Goal: Contribute content

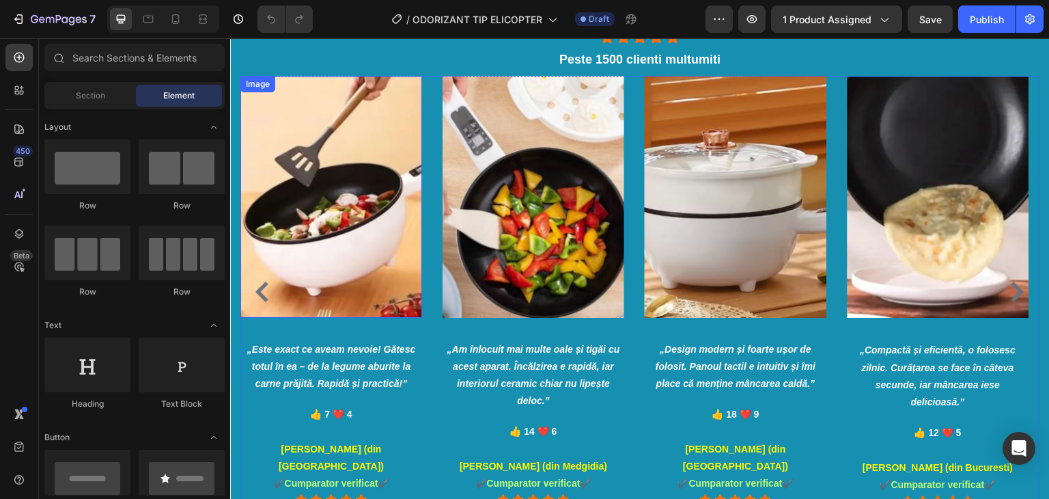
scroll to position [2185, 0]
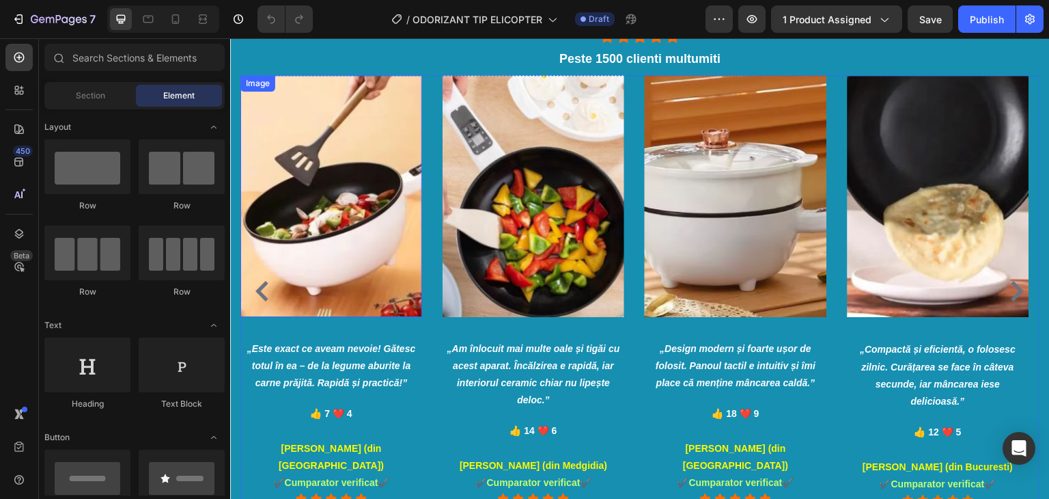
click at [315, 227] on img at bounding box center [331, 195] width 182 height 241
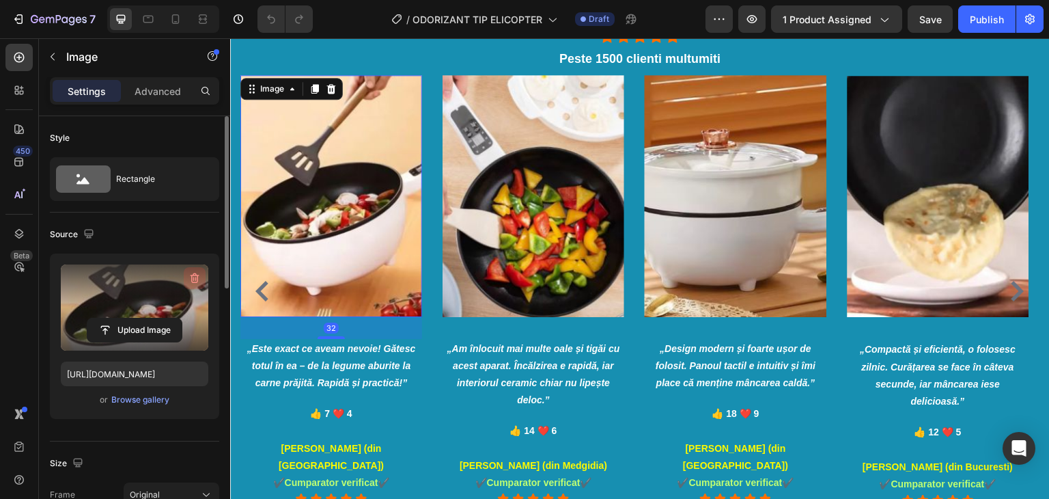
drag, startPoint x: 199, startPoint y: 279, endPoint x: 44, endPoint y: 216, distance: 166.9
click at [199, 279] on icon "button" at bounding box center [195, 278] width 14 height 14
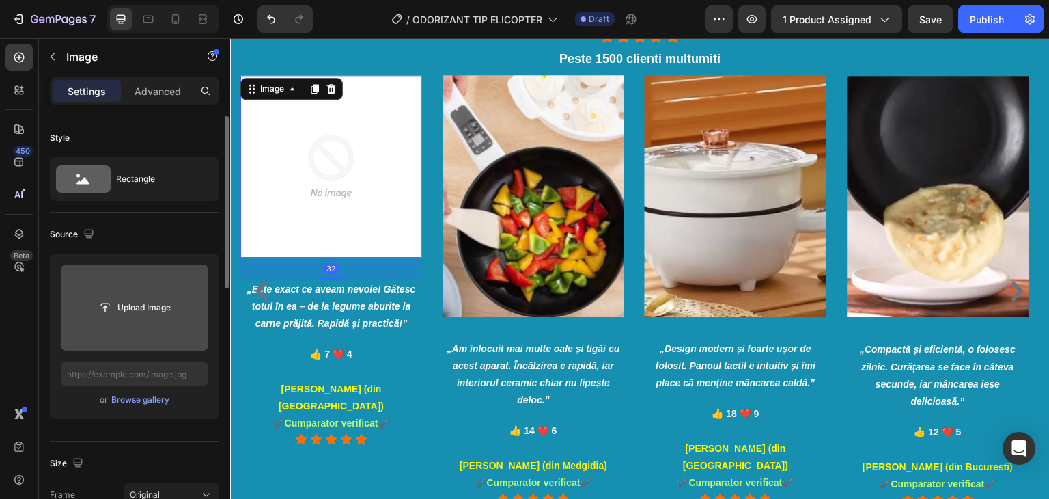
click at [314, 180] on img at bounding box center [331, 166] width 182 height 182
click at [166, 291] on input "file" at bounding box center [135, 307] width 148 height 86
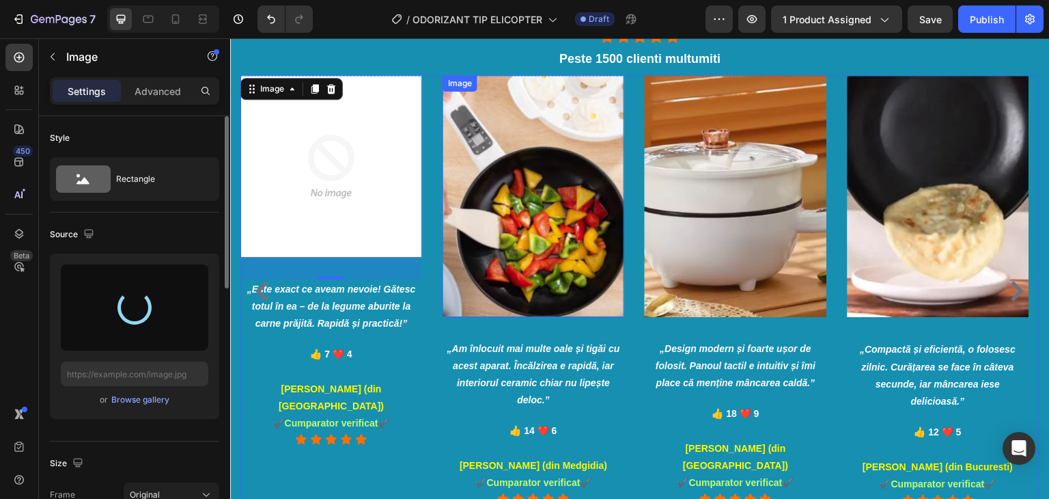
type input "https://cdn.shopify.com/s/files/1/0879/3020/8522/files/gempages_548054469246452…"
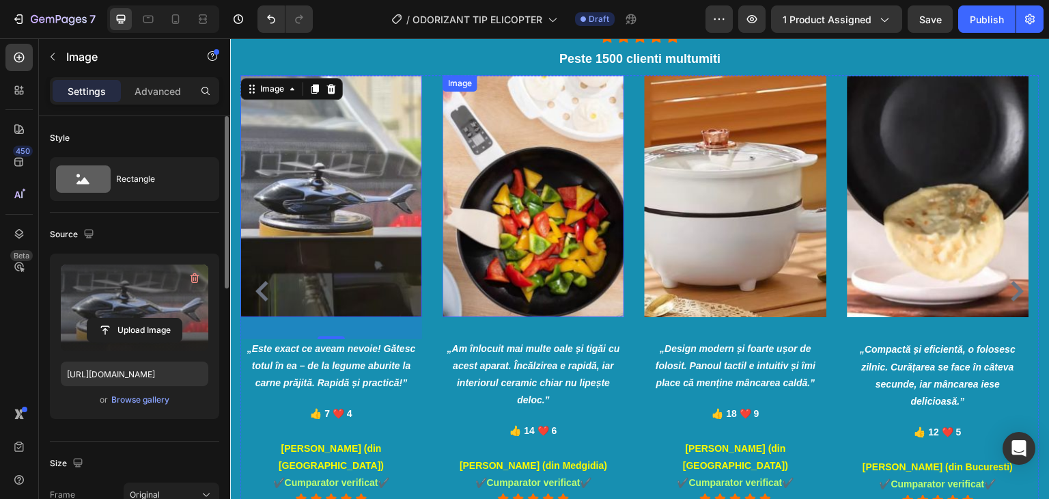
click at [553, 188] on img at bounding box center [534, 195] width 182 height 241
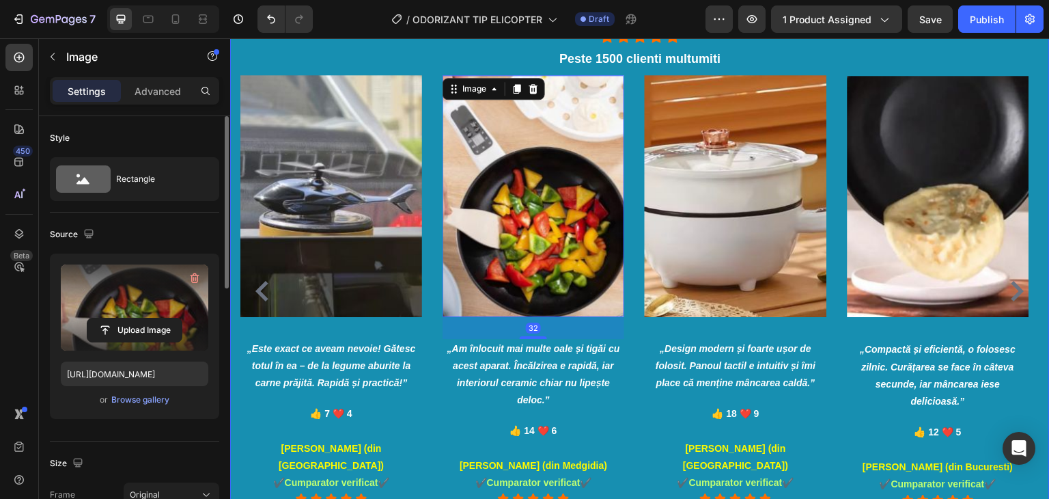
click at [151, 295] on label at bounding box center [135, 307] width 148 height 86
click at [151, 318] on input "file" at bounding box center [134, 329] width 94 height 23
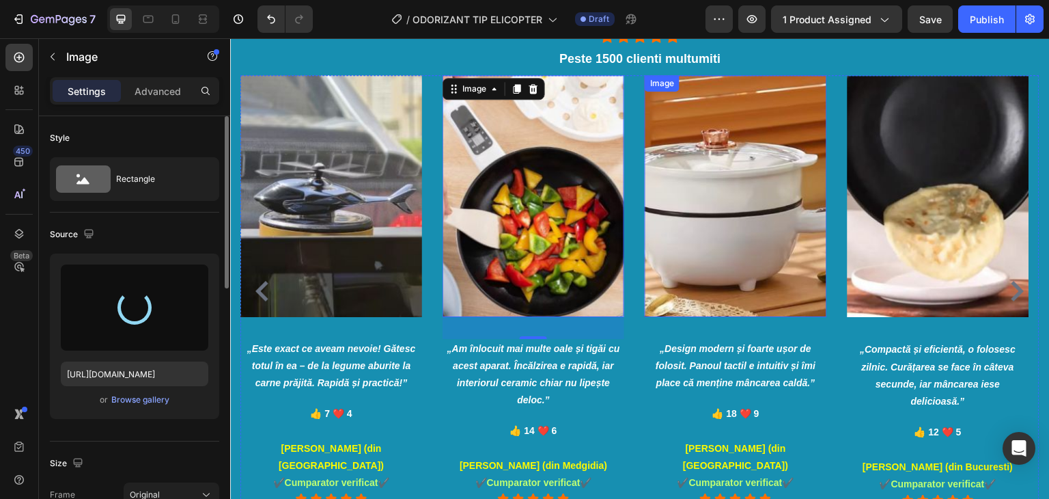
type input "https://cdn.shopify.com/s/files/1/0879/3020/8522/files/gempages_548054469246452…"
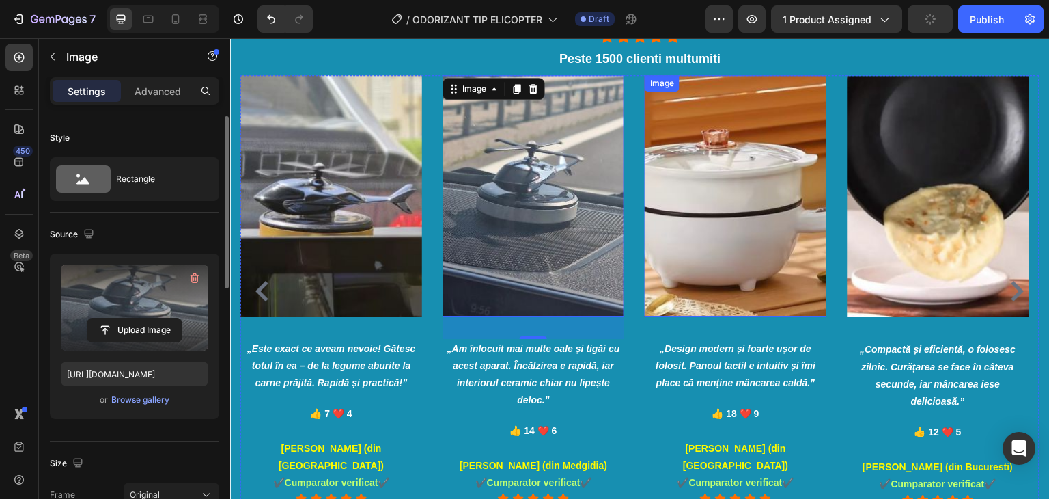
click at [721, 176] on img at bounding box center [736, 195] width 182 height 241
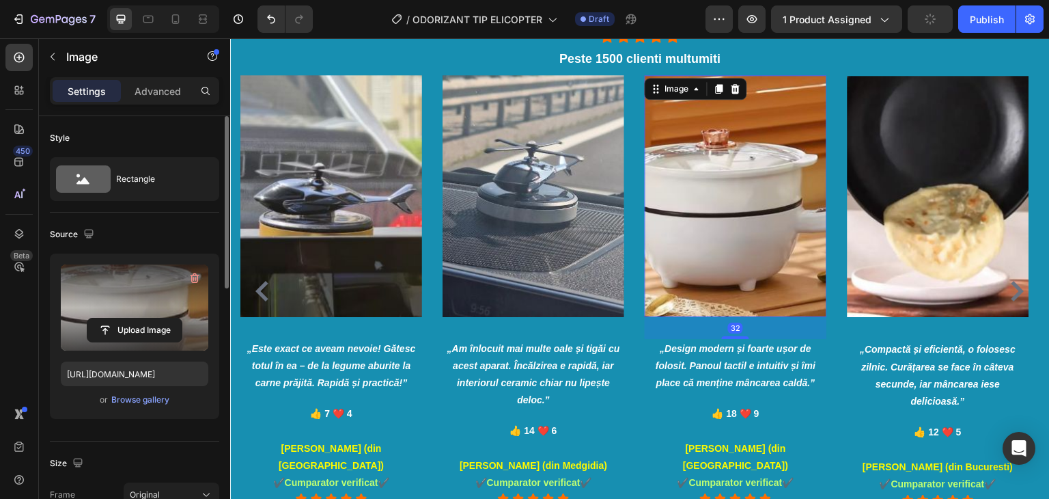
click at [127, 264] on label at bounding box center [135, 307] width 148 height 86
click at [127, 318] on input "file" at bounding box center [134, 329] width 94 height 23
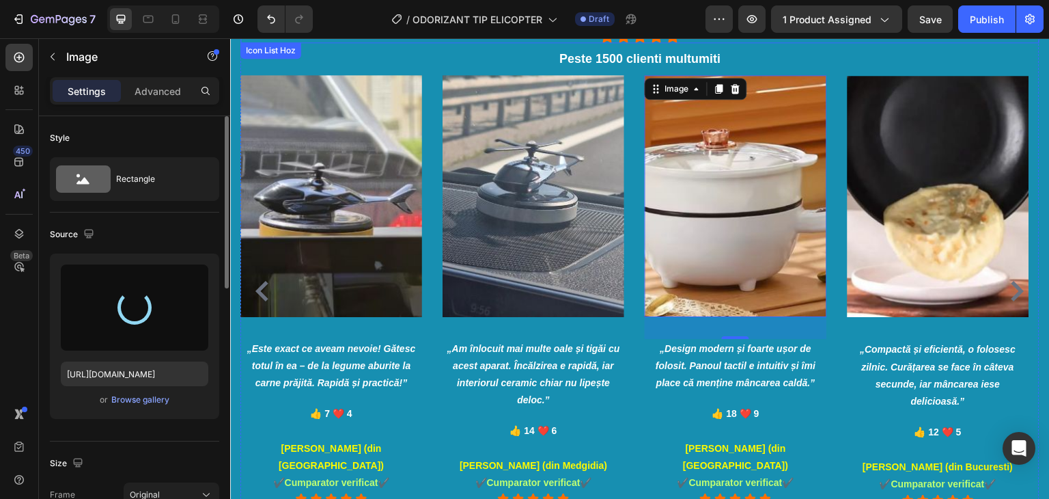
type input "https://cdn.shopify.com/s/files/1/0879/3020/8522/files/gempages_548054469246452…"
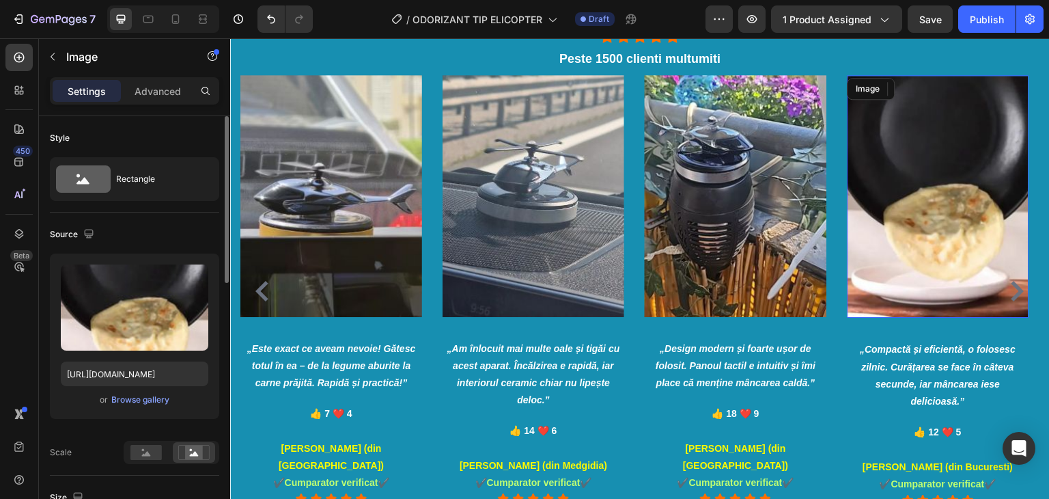
click at [947, 242] on img at bounding box center [939, 196] width 182 height 242
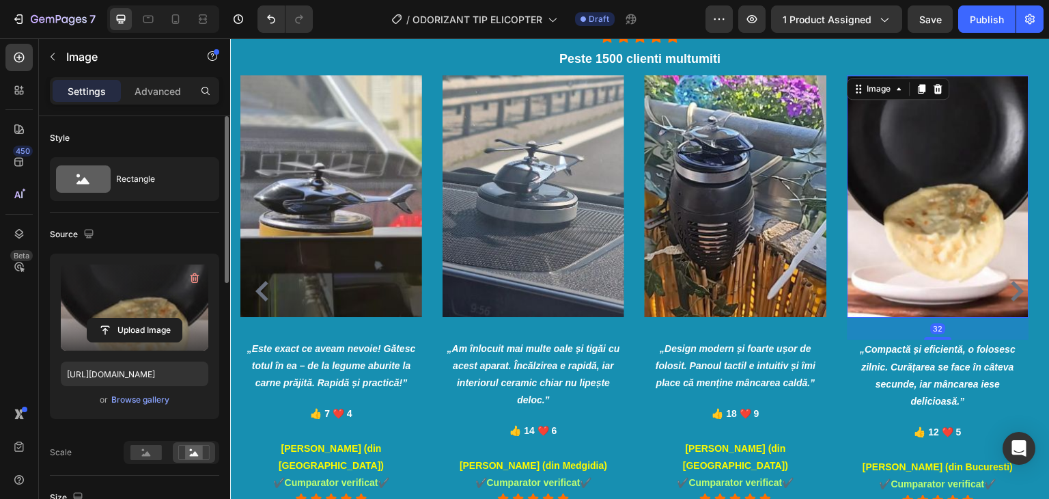
click at [130, 305] on label at bounding box center [135, 307] width 148 height 86
click at [130, 318] on input "file" at bounding box center [134, 329] width 94 height 23
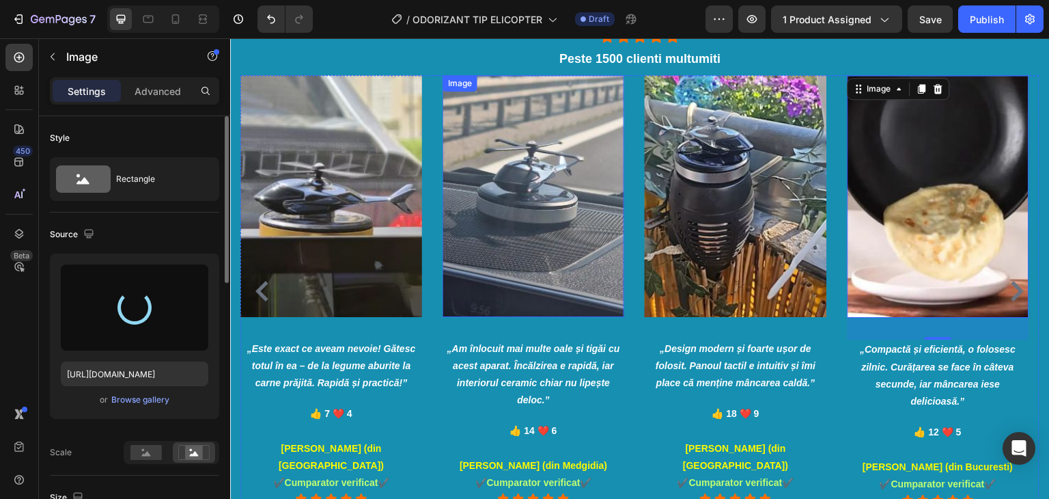
type input "https://cdn.shopify.com/s/files/1/0879/3020/8522/files/gempages_548054469246452…"
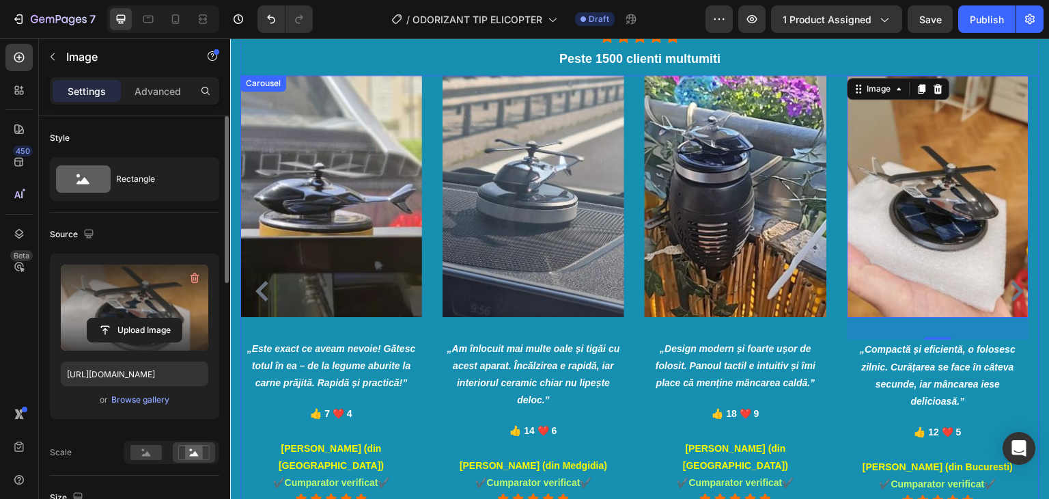
click at [340, 367] on icon "„Este exact ce aveam nevoie! Gătesc totul în ea – de la legume aburite la carne…" at bounding box center [331, 365] width 169 height 45
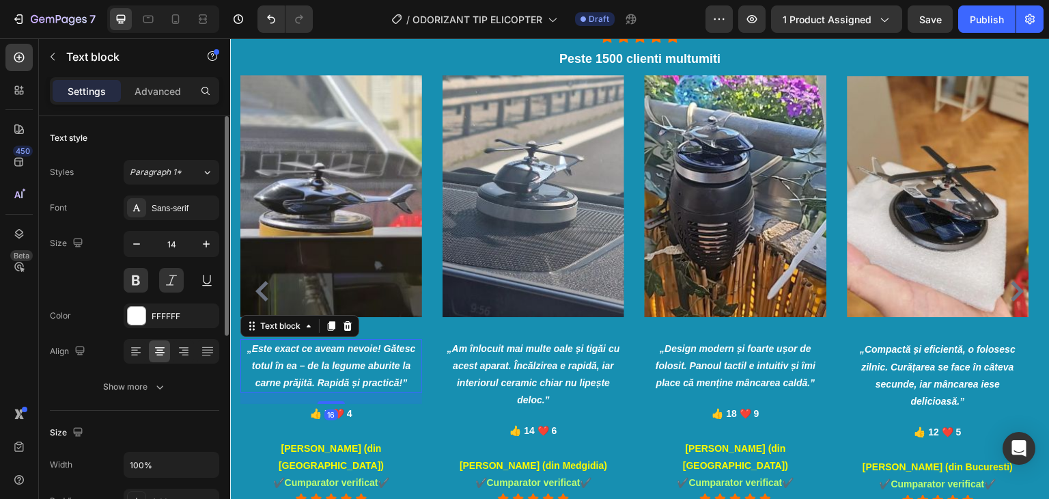
click at [340, 367] on icon "„Este exact ce aveam nevoie! Gătesc totul în ea – de la legume aburite la carne…" at bounding box center [331, 365] width 169 height 45
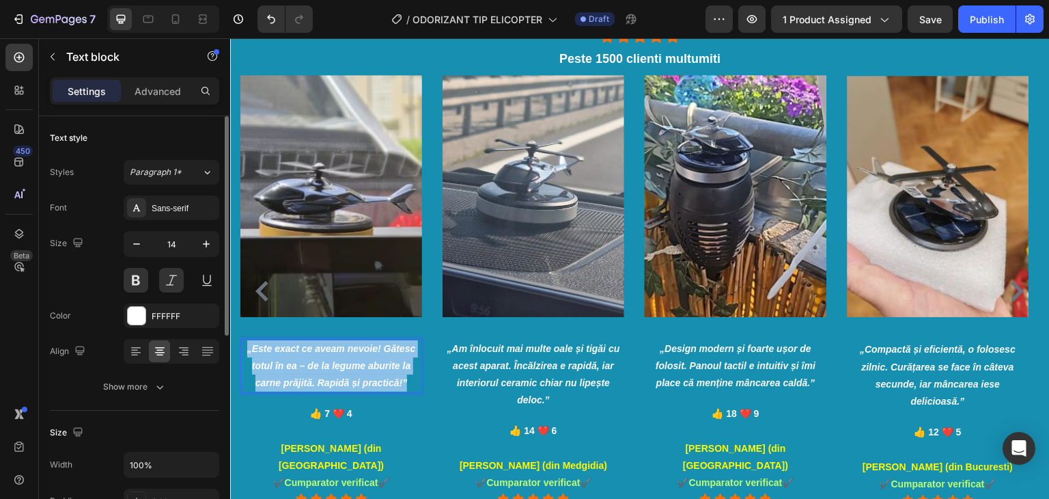
click at [340, 367] on icon "„Este exact ce aveam nevoie! Gătesc totul în ea – de la legume aburite la carne…" at bounding box center [331, 365] width 169 height 45
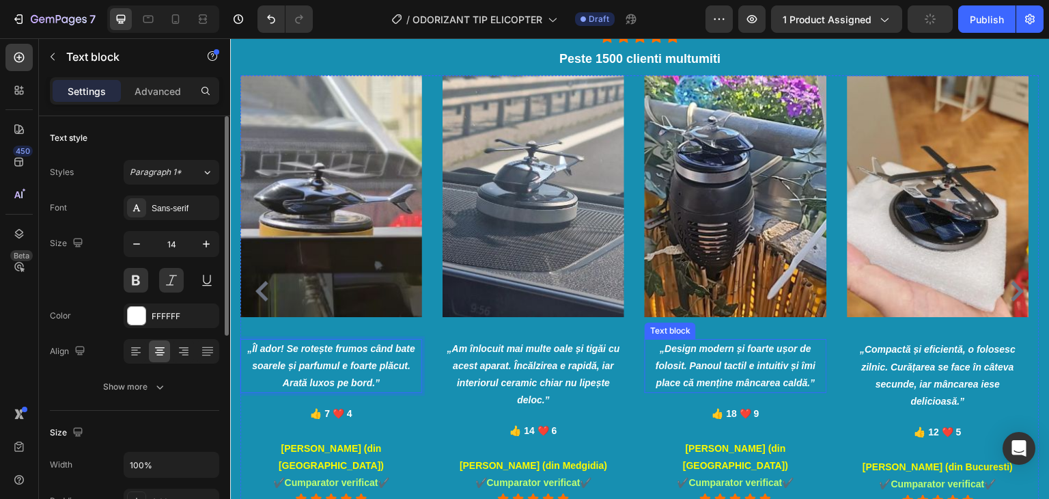
click at [756, 362] on icon "„Design modern și foarte ușor de folosit. Panoul tactil e intuitiv și îmi place…" at bounding box center [736, 365] width 160 height 45
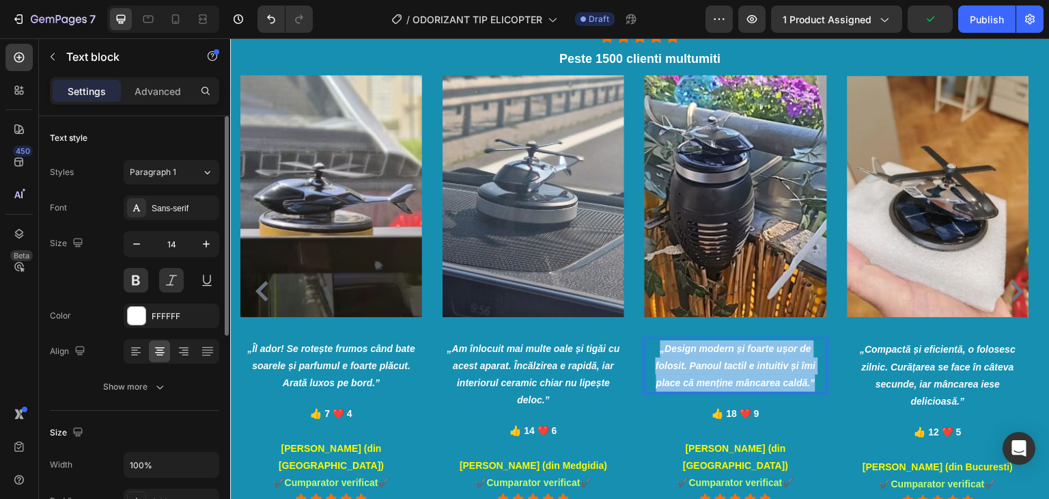
click at [756, 362] on icon "„Design modern și foarte ușor de folosit. Panoul tactil e intuitiv și îmi place…" at bounding box center [736, 365] width 160 height 45
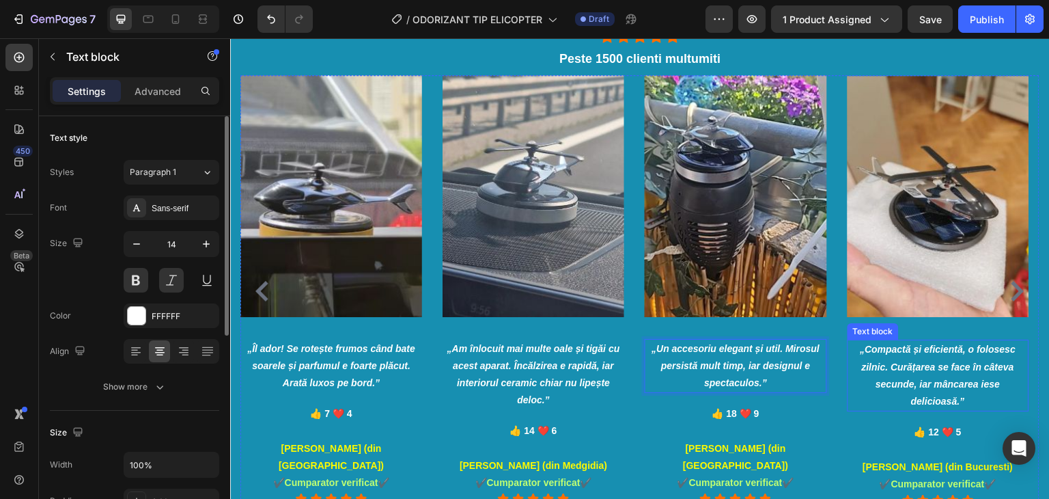
click at [955, 358] on p "„Compactă și eficientă, o folosesc zilnic. Curățarea se face în câteva secunde,…" at bounding box center [938, 375] width 179 height 69
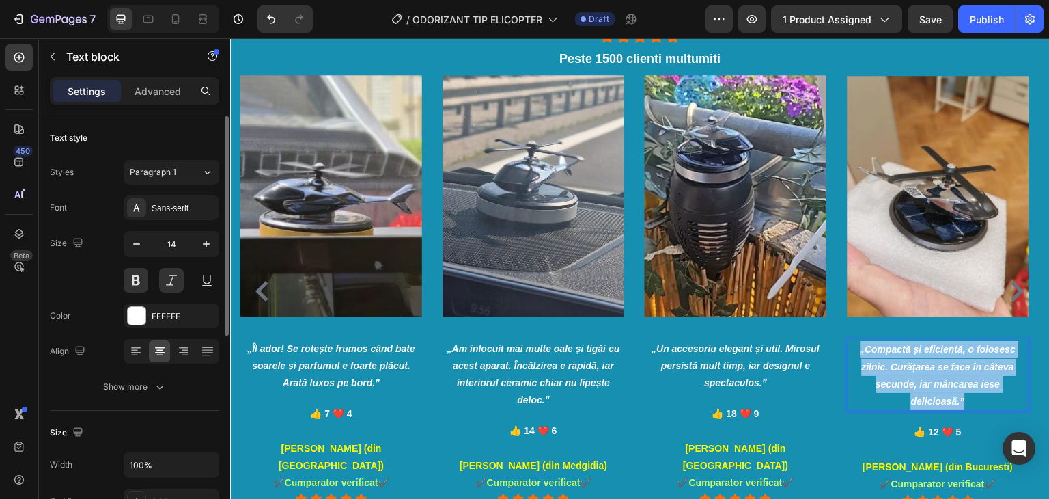
click at [955, 358] on p "„Compactă și eficientă, o folosesc zilnic. Curățarea se face în câteva secunde,…" at bounding box center [938, 375] width 179 height 69
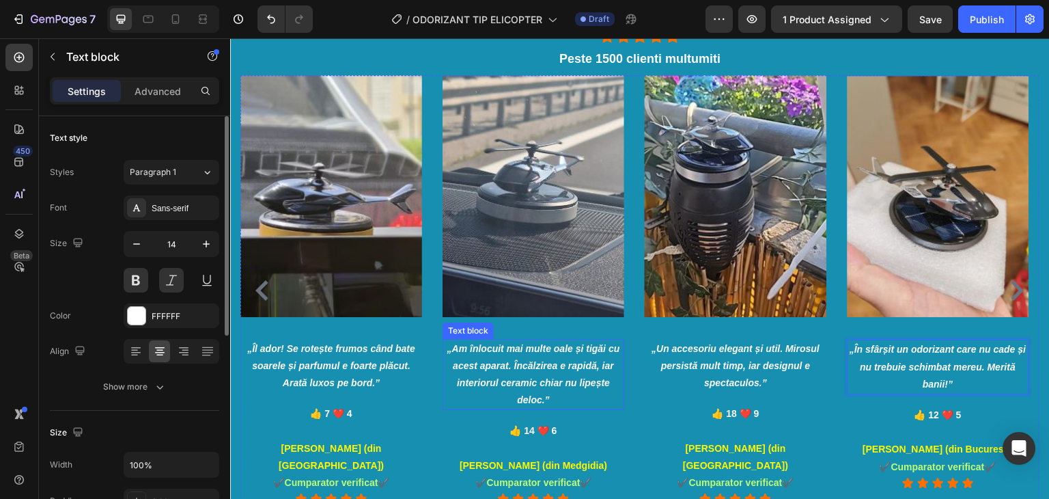
click at [553, 369] on icon "„Am înlocuit mai multe oale și tigăi cu acest aparat. Încălzirea e rapidă, iar …" at bounding box center [533, 374] width 173 height 63
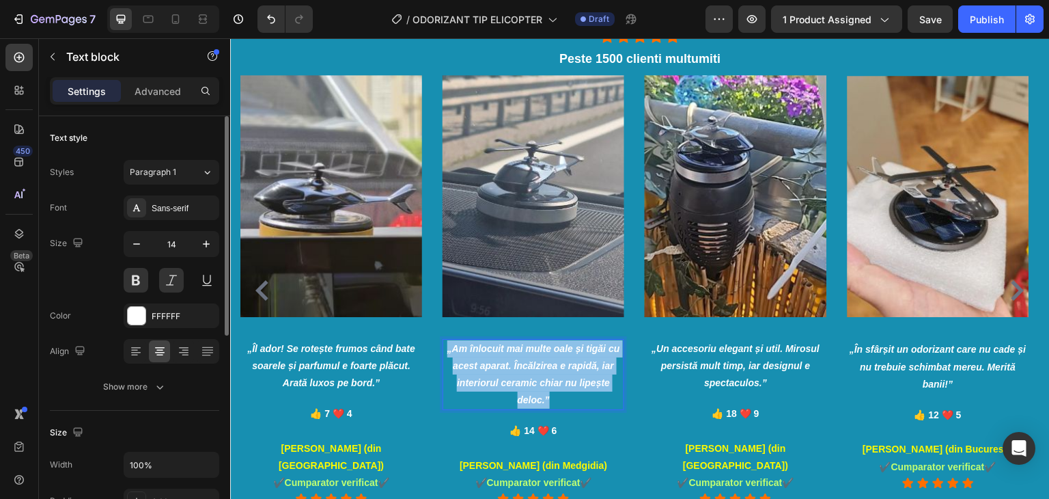
click at [553, 369] on icon "„Am înlocuit mai multe oale și tigăi cu acest aparat. Încălzirea e rapidă, iar …" at bounding box center [533, 374] width 173 height 63
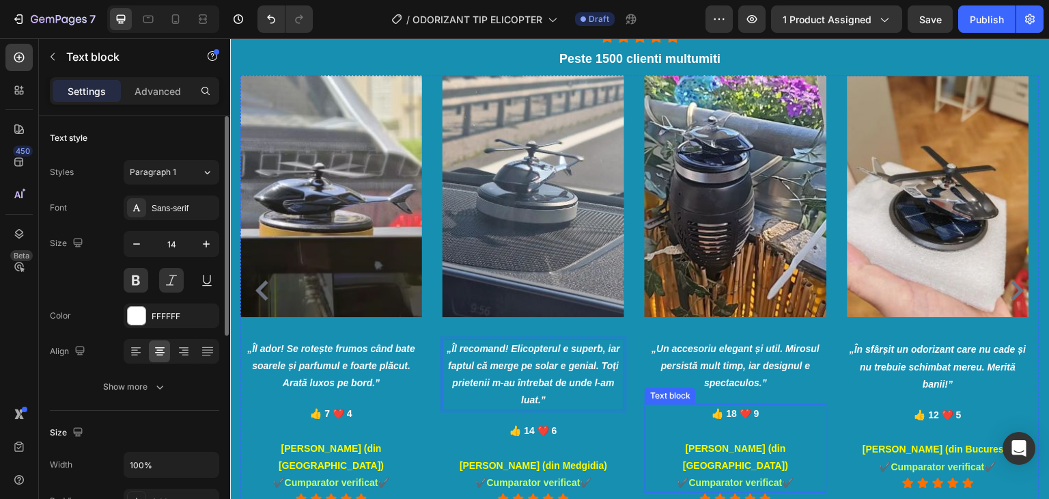
click at [781, 381] on p "„Un accesoriu elegant și util. Mirosul persistă mult timp, iar designul e spect…" at bounding box center [735, 366] width 179 height 52
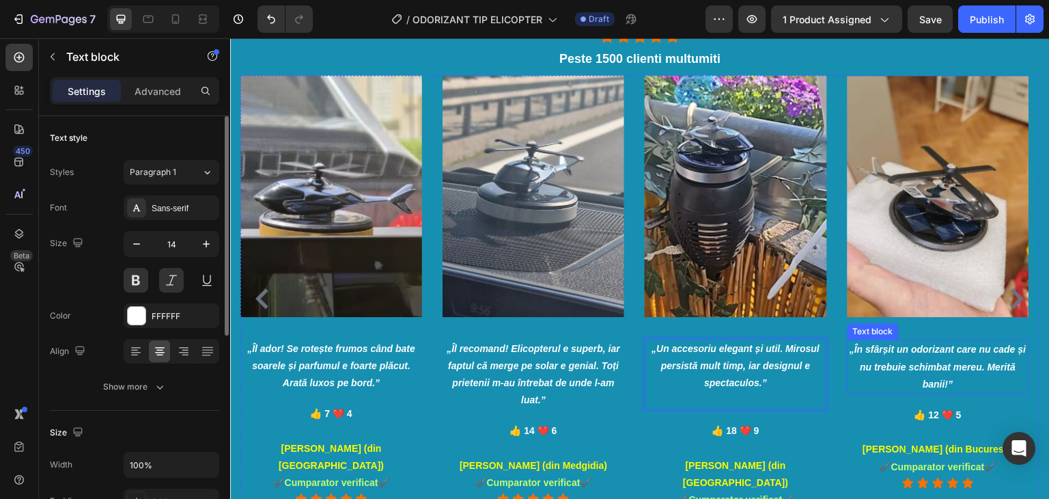
click at [983, 385] on p "„În sfârșit un odorizant care nu cade și nu trebuie schimbat mereu. Merită bani…" at bounding box center [938, 367] width 179 height 52
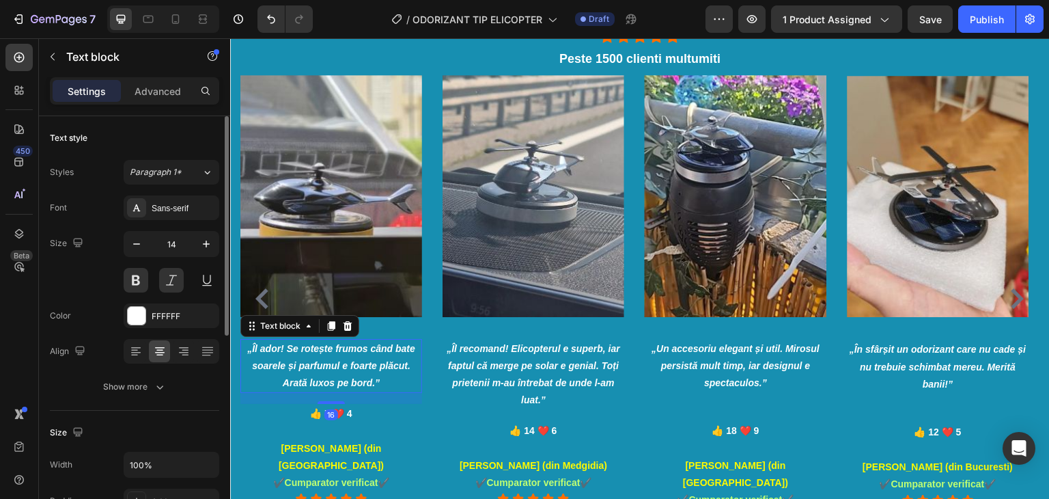
click at [381, 385] on p "„Îl ador! Se rotește frumos când bate soarele și parfumul e foarte plăcut. Arat…" at bounding box center [331, 366] width 179 height 52
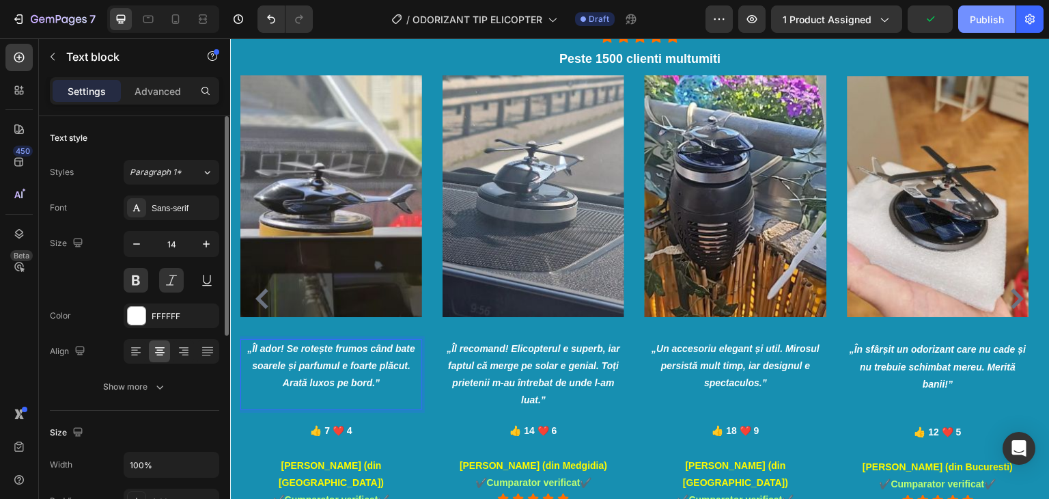
click at [996, 25] on div "Publish" at bounding box center [987, 19] width 34 height 14
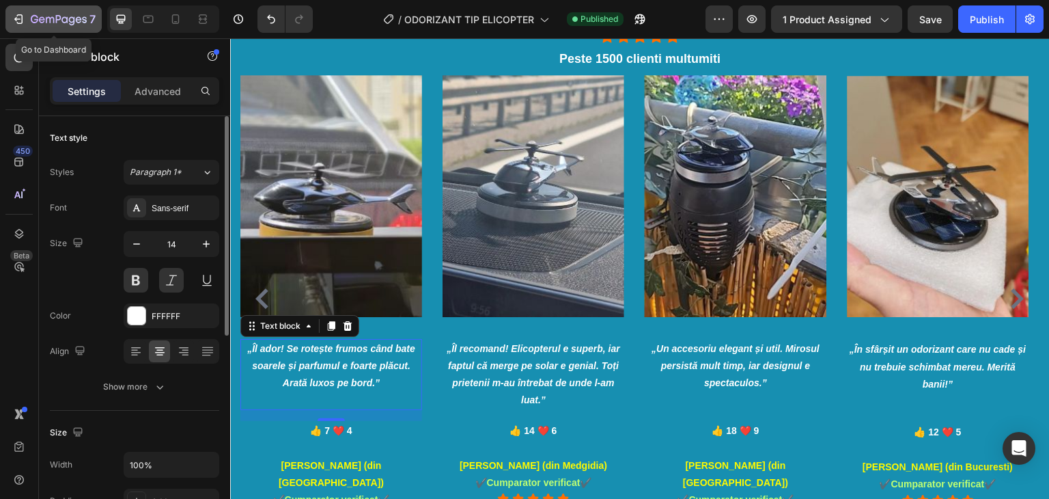
click at [60, 14] on div "7" at bounding box center [63, 19] width 65 height 16
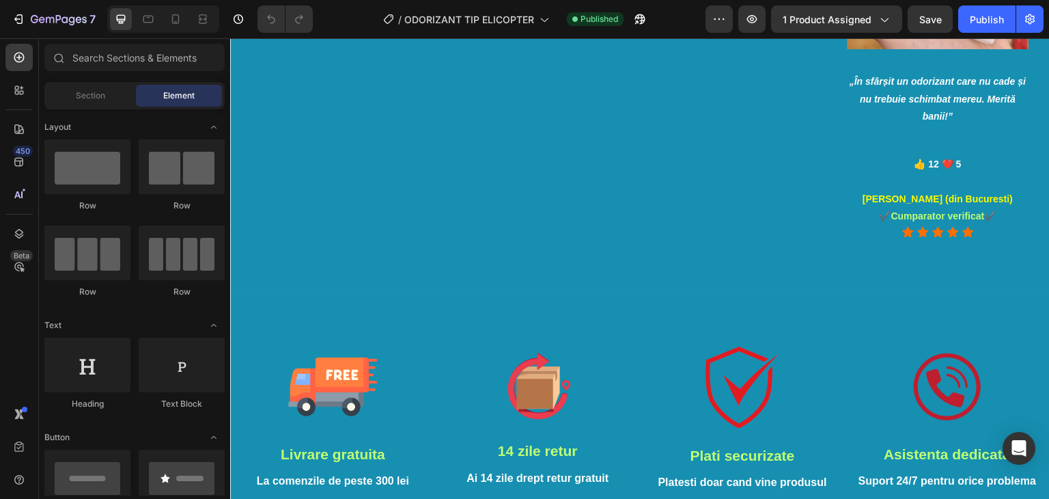
scroll to position [2345, 0]
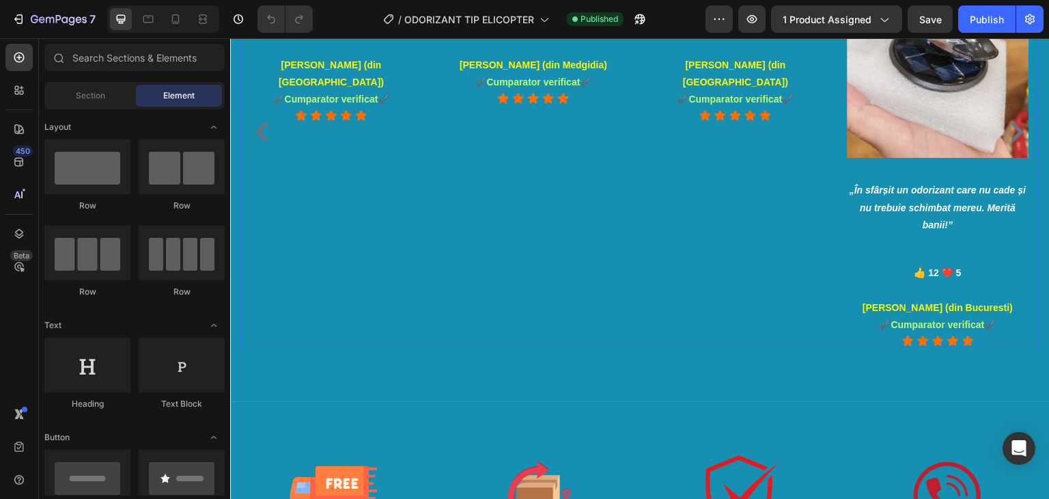
click at [344, 8] on p at bounding box center [331, -1] width 179 height 17
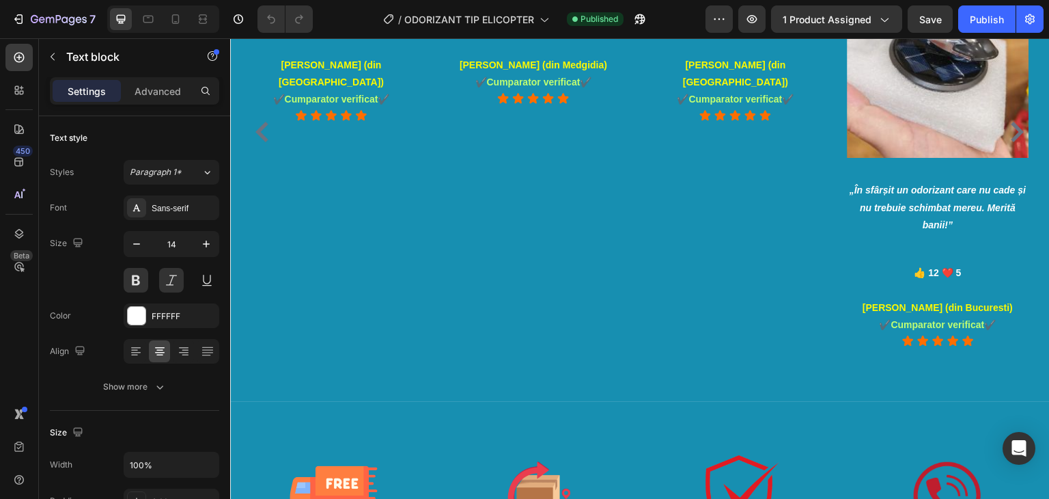
click at [354, 20] on div "16" at bounding box center [331, 15] width 182 height 11
click at [351, 8] on p "Rich Text Editor. Editing area: main" at bounding box center [331, -1] width 179 height 17
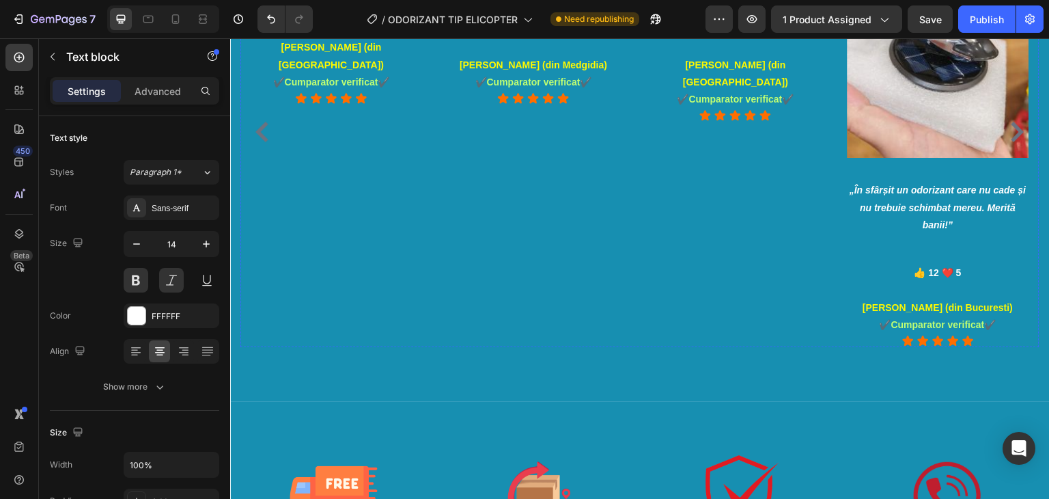
click at [733, 8] on p at bounding box center [735, -1] width 179 height 17
click at [731, 8] on p at bounding box center [735, -1] width 179 height 17
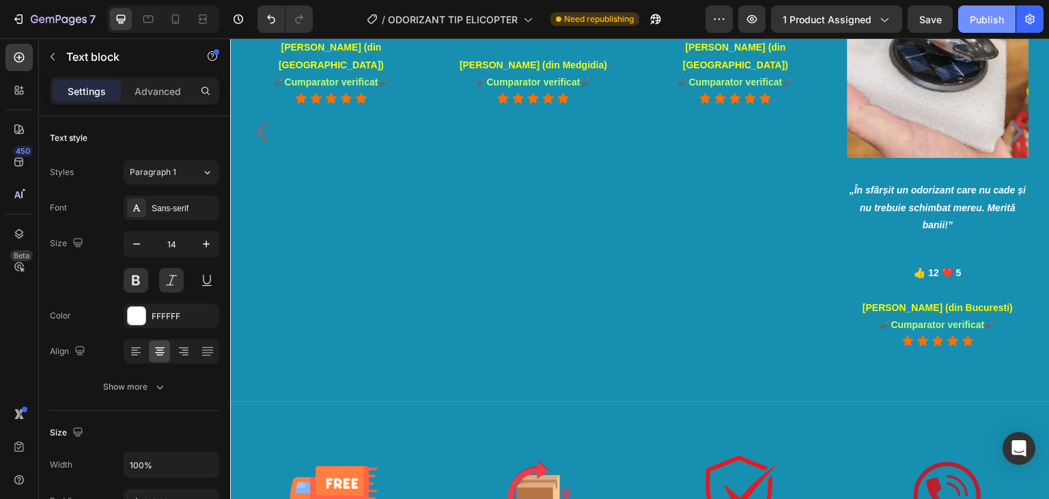
click at [986, 20] on div "Publish" at bounding box center [987, 19] width 34 height 14
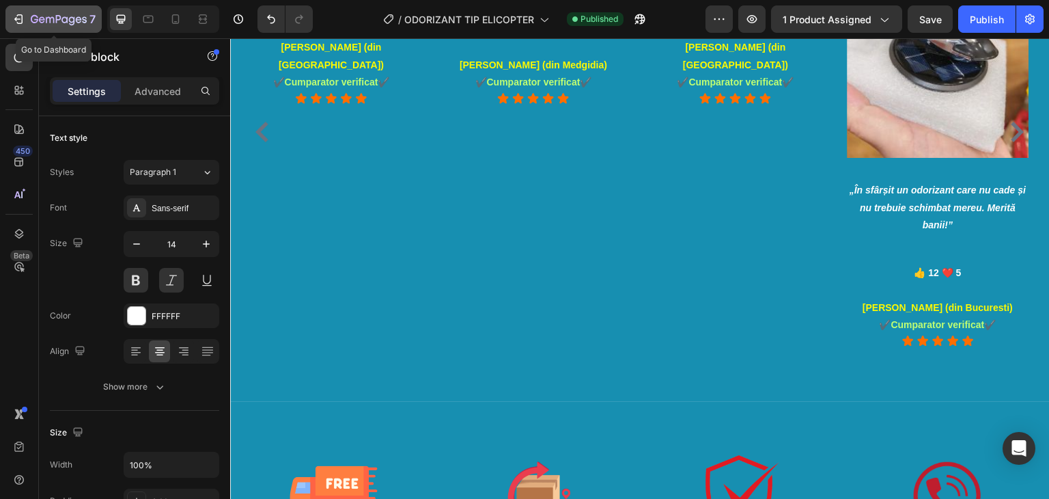
click at [43, 17] on icon "button" at bounding box center [42, 19] width 6 height 6
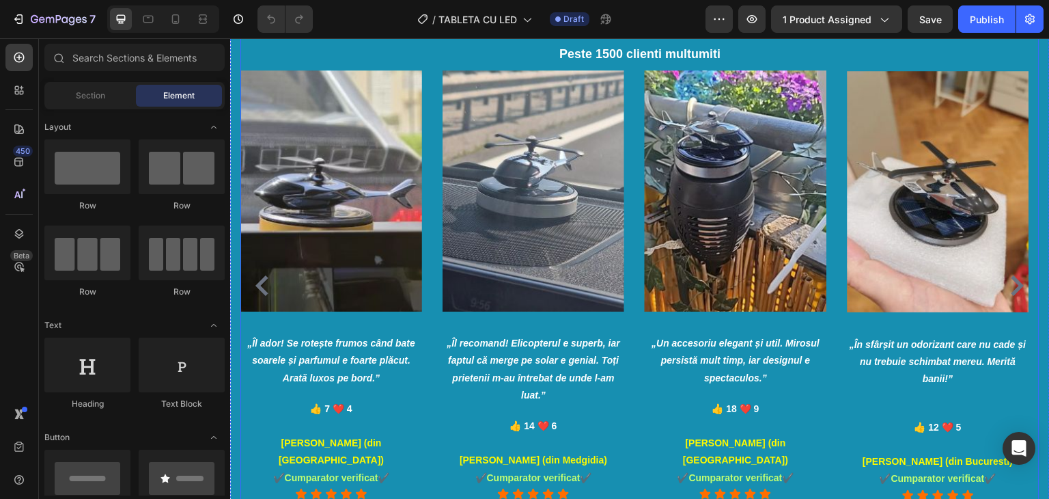
scroll to position [2254, 0]
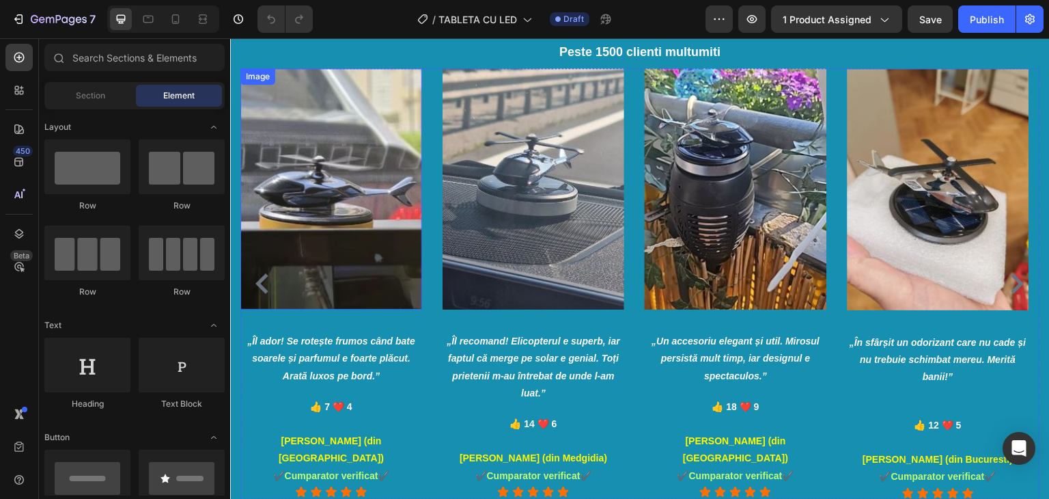
click at [337, 193] on img at bounding box center [331, 188] width 182 height 241
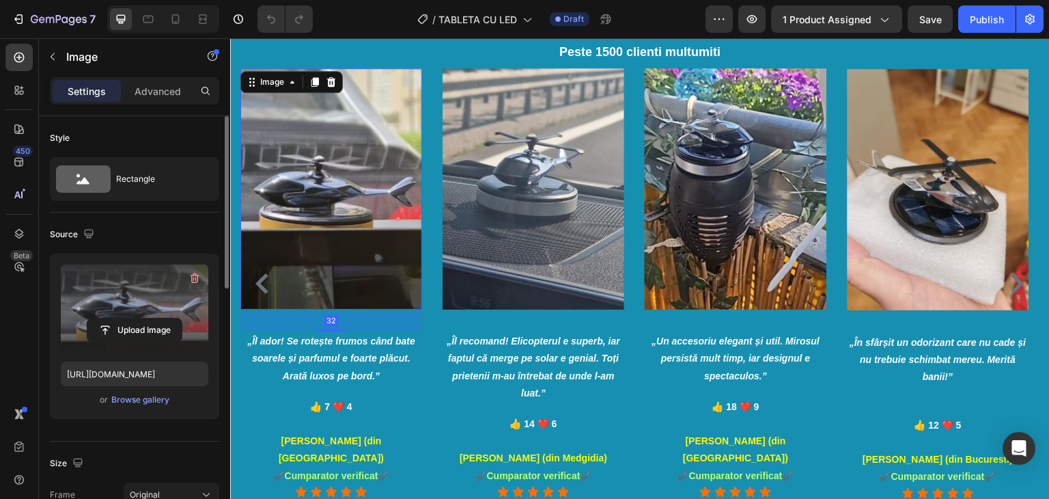
click at [148, 298] on label at bounding box center [135, 307] width 148 height 86
click at [148, 318] on input "file" at bounding box center [134, 329] width 94 height 23
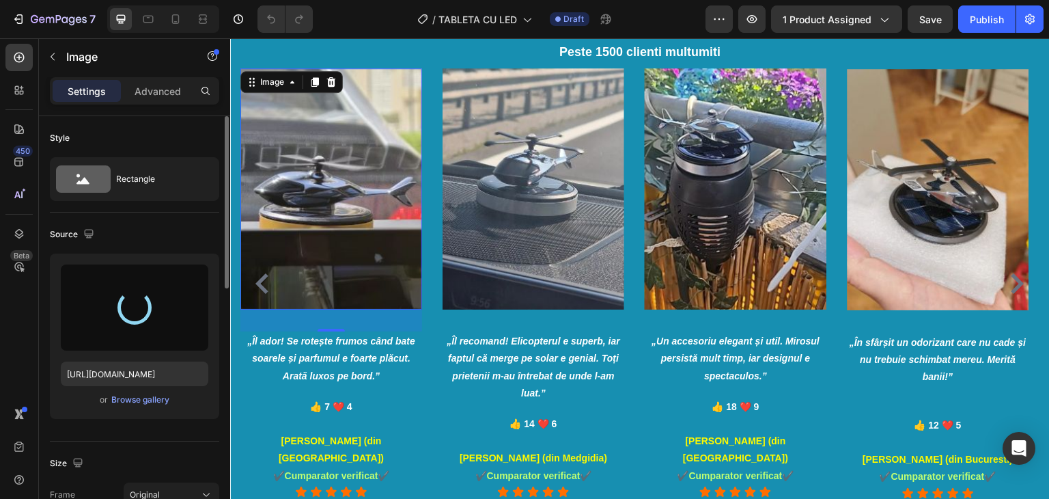
type input "https://cdn.shopify.com/s/files/1/0879/3020/8522/files/gempages_548054469246452…"
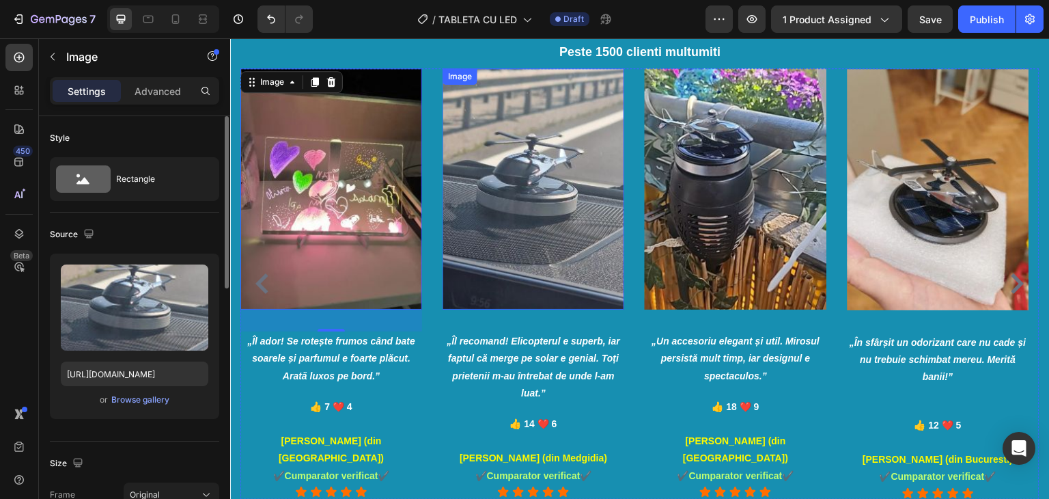
click at [515, 162] on img at bounding box center [534, 188] width 182 height 241
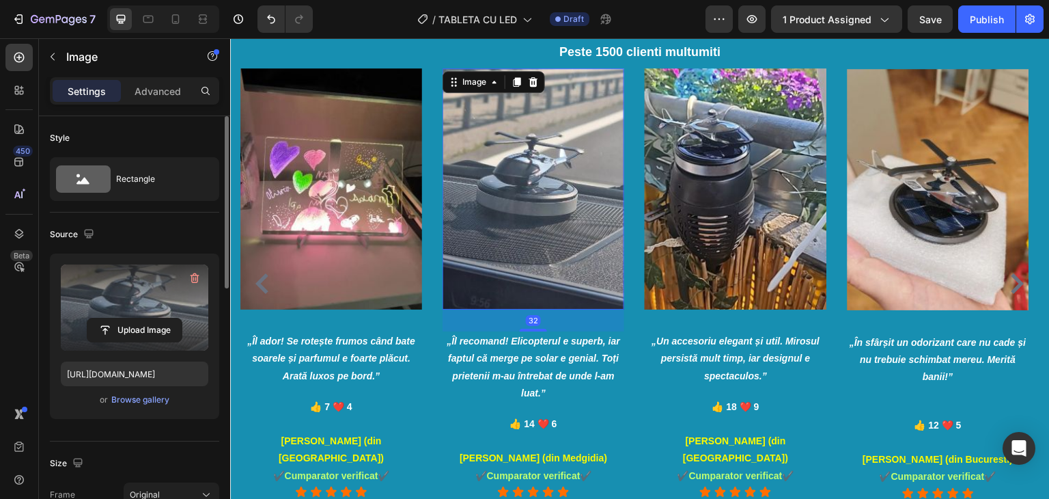
click at [116, 288] on label at bounding box center [135, 307] width 148 height 86
click at [116, 318] on input "file" at bounding box center [134, 329] width 94 height 23
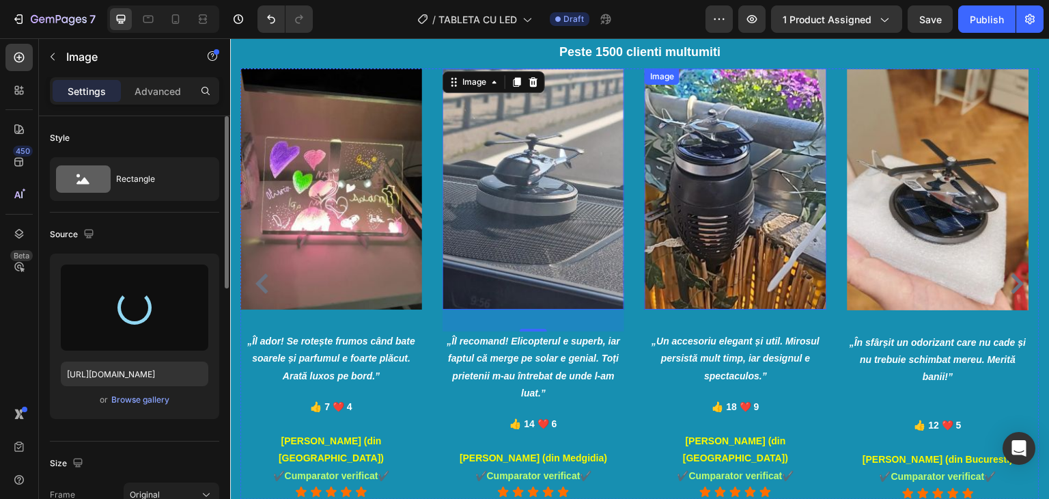
type input "https://cdn.shopify.com/s/files/1/0879/3020/8522/files/gempages_548054469246452…"
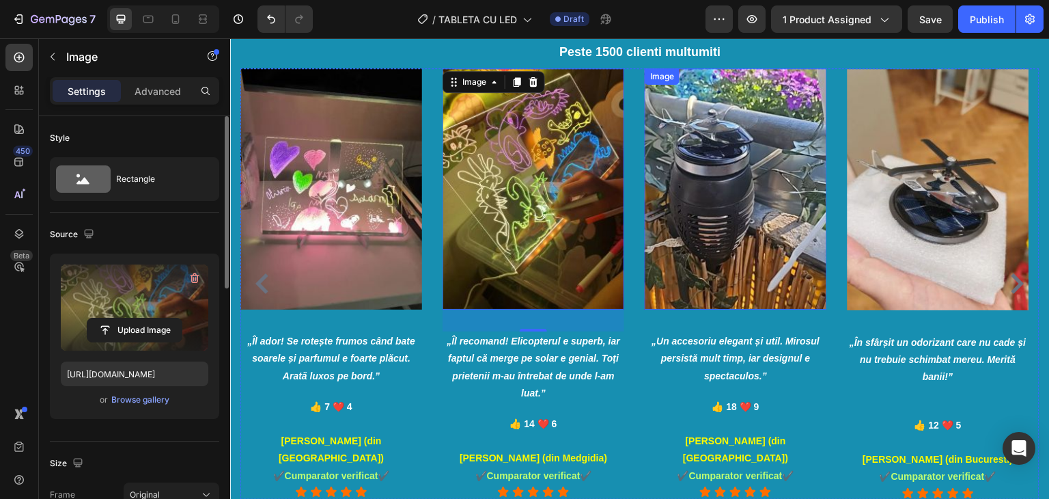
click at [716, 157] on img at bounding box center [736, 188] width 182 height 241
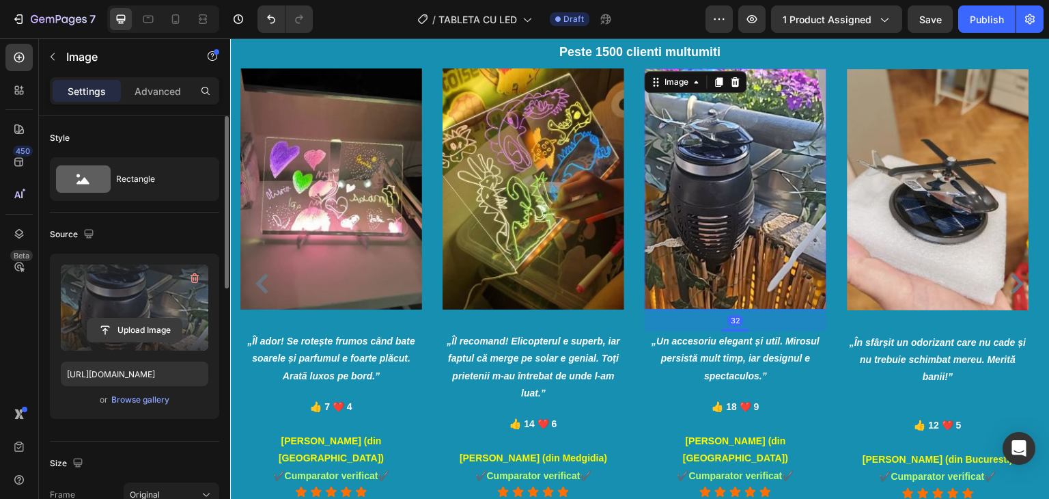
click at [145, 320] on input "file" at bounding box center [134, 329] width 94 height 23
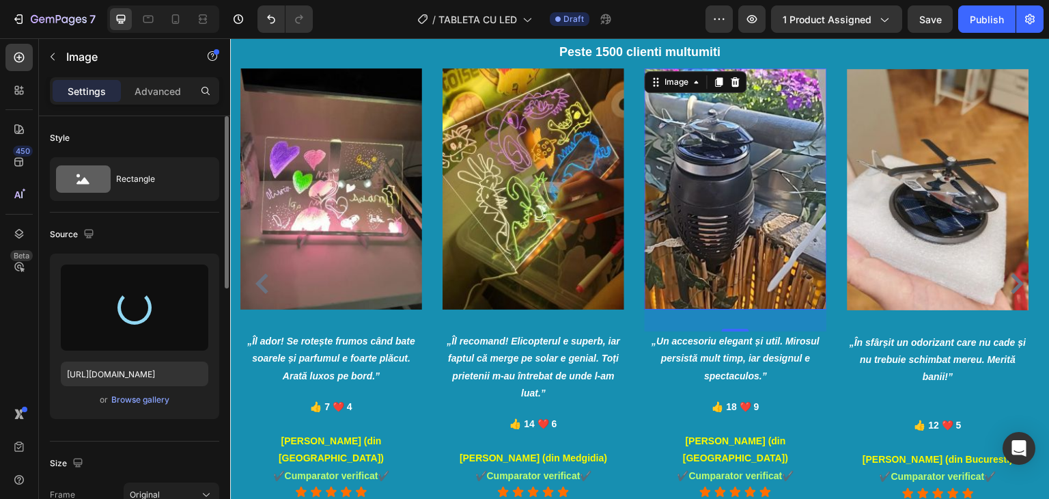
type input "https://cdn.shopify.com/s/files/1/0879/3020/8522/files/gempages_548054469246452…"
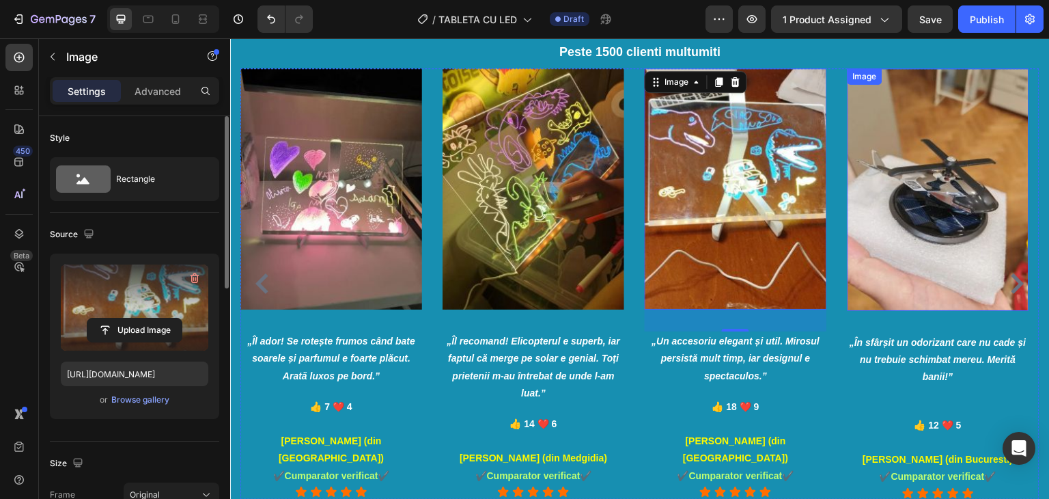
click at [939, 165] on img at bounding box center [939, 189] width 182 height 242
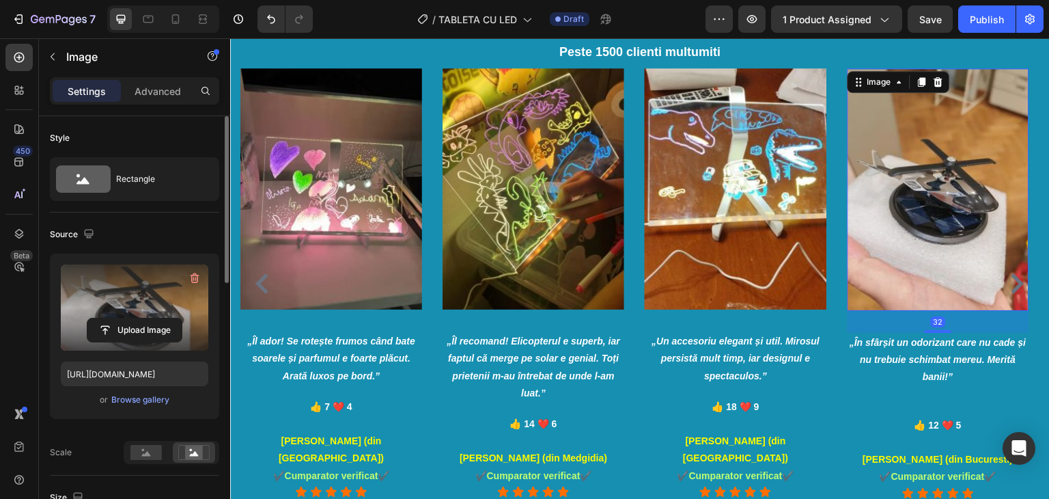
click at [142, 301] on label at bounding box center [135, 307] width 148 height 86
click at [142, 318] on input "file" at bounding box center [134, 329] width 94 height 23
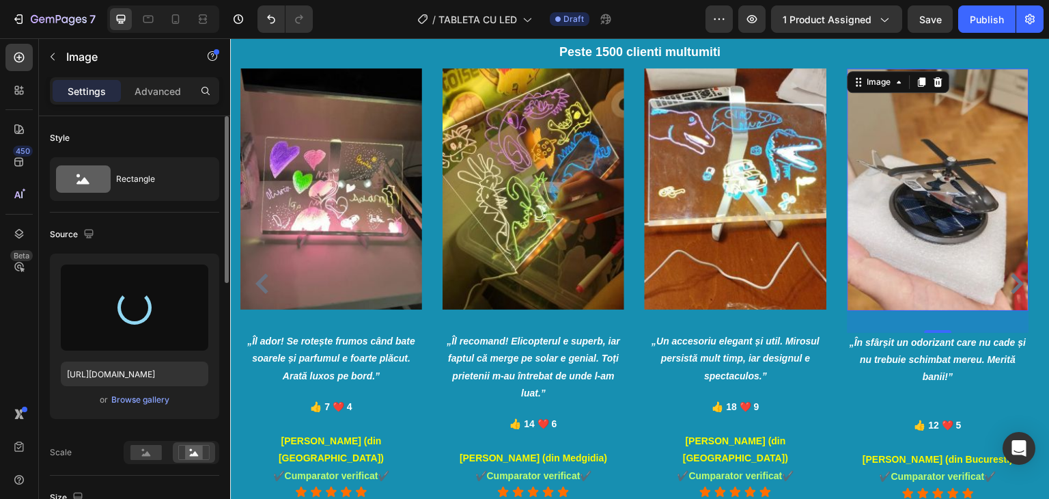
type input "https://cdn.shopify.com/s/files/1/0879/3020/8522/files/gempages_548054469246452…"
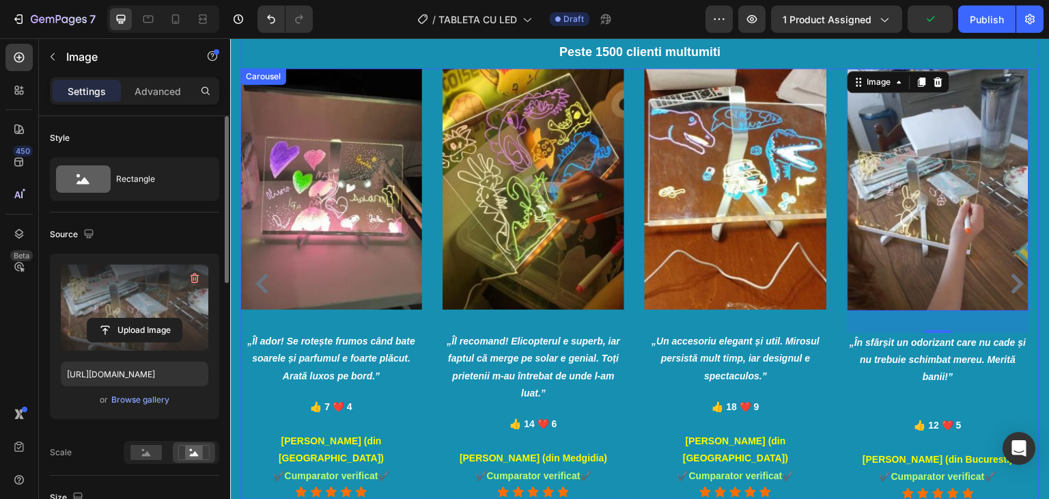
click at [333, 360] on icon "„Îl ador! Se rotește frumos când bate soarele și parfumul e foarte plăcut. Arat…" at bounding box center [331, 357] width 168 height 45
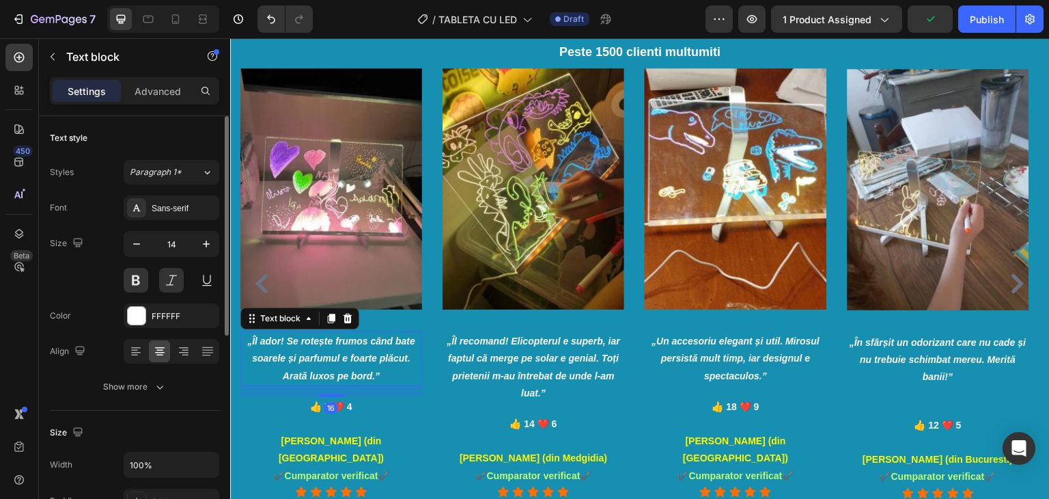
click at [333, 360] on icon "„Îl ador! Se rotește frumos când bate soarele și parfumul e foarte plăcut. Arat…" at bounding box center [331, 357] width 168 height 45
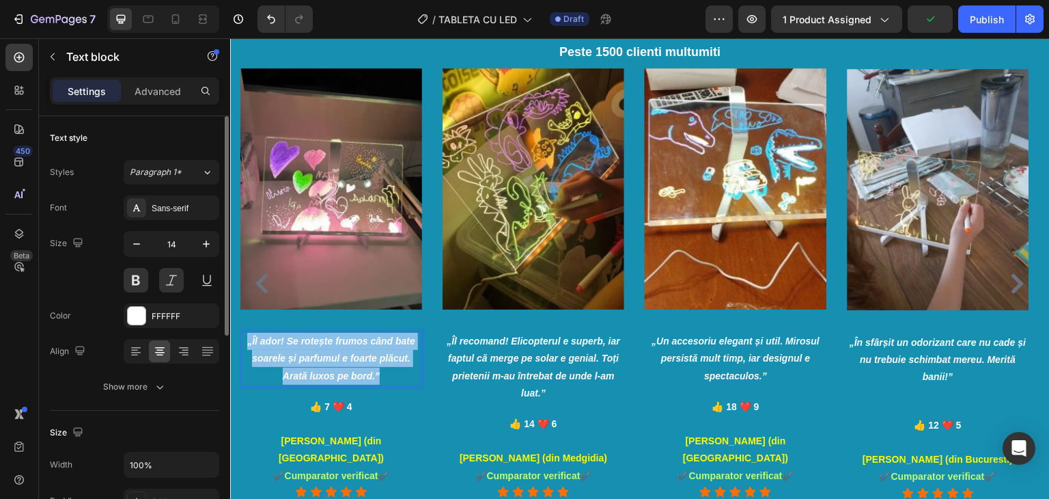
click at [333, 360] on icon "„Îl ador! Se rotește frumos când bate soarele și parfumul e foarte plăcut. Arat…" at bounding box center [331, 357] width 168 height 45
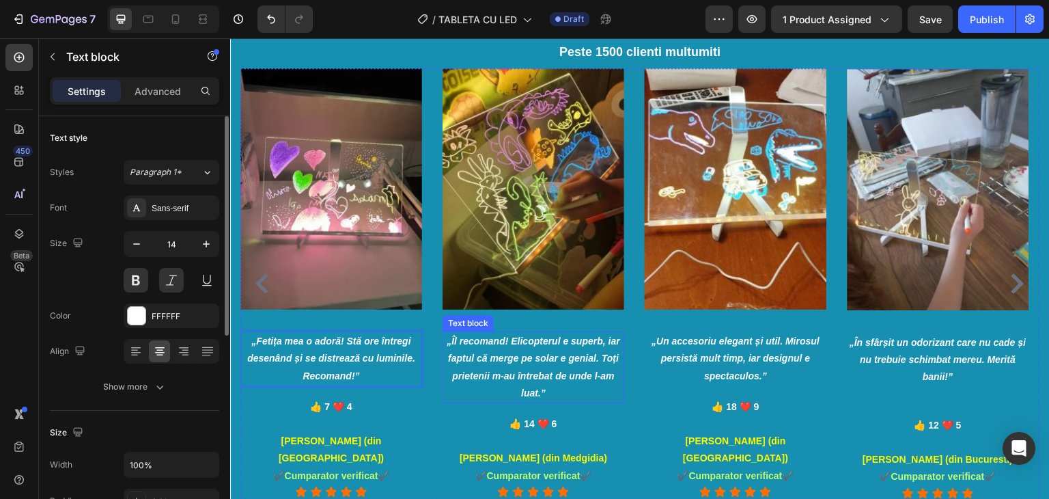
click at [552, 374] on icon "„Îl recomand! Elicopterul e superb, iar faptul că merge pe solar e genial. Toți…" at bounding box center [533, 366] width 173 height 63
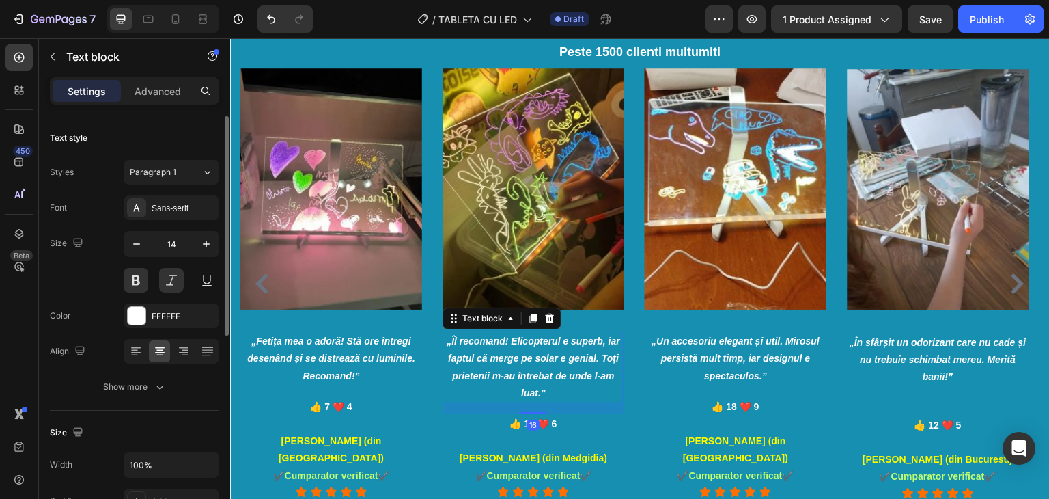
click at [550, 372] on icon "„Îl recomand! Elicopterul e superb, iar faptul că merge pe solar e genial. Toți…" at bounding box center [533, 366] width 173 height 63
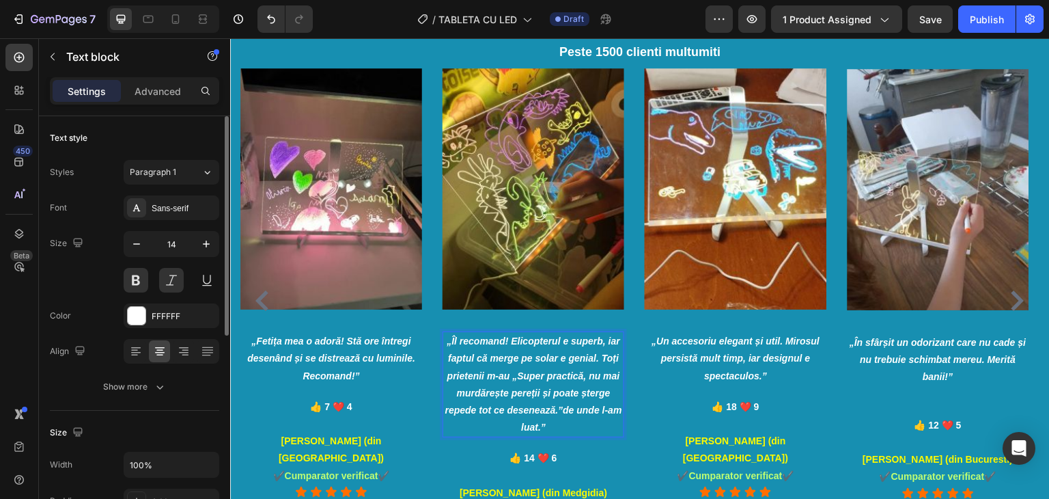
click at [546, 378] on icon "„Îl recomand! Elicopterul e superb, iar faptul că merge pe solar e genial. Toți…" at bounding box center [533, 383] width 177 height 97
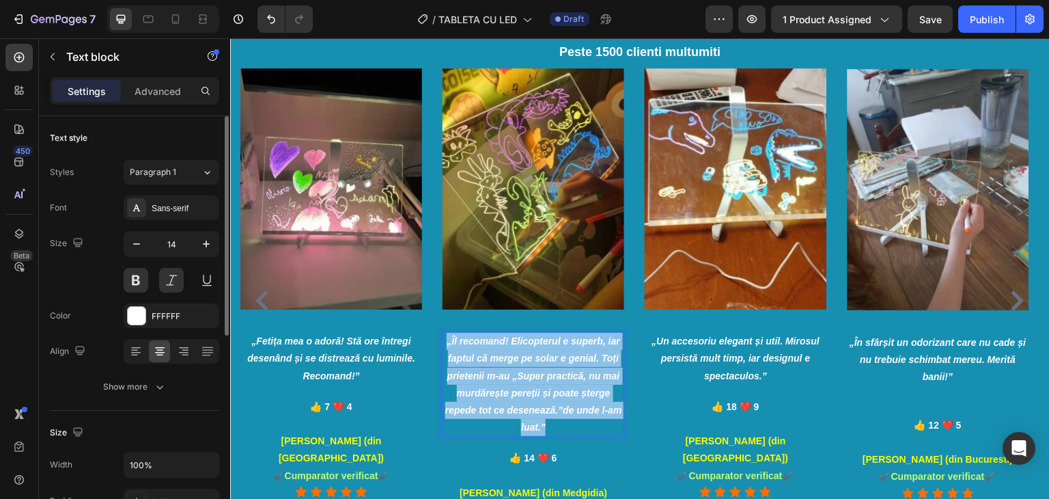
click at [546, 378] on icon "„Îl recomand! Elicopterul e superb, iar faptul că merge pe solar e genial. Toți…" at bounding box center [533, 383] width 177 height 97
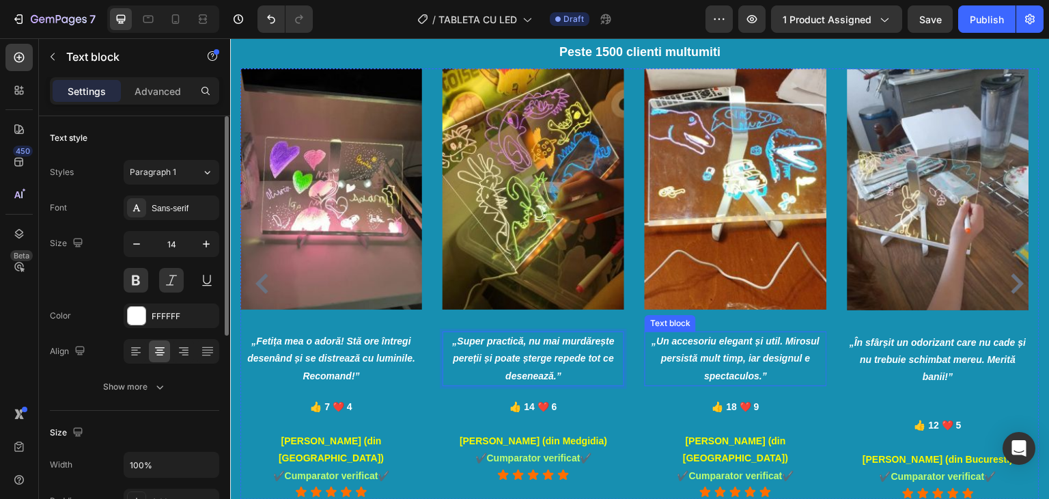
click at [738, 357] on icon "„Un accesoriu elegant și util. Mirosul persistă mult timp, iar designul e spect…" at bounding box center [736, 357] width 168 height 45
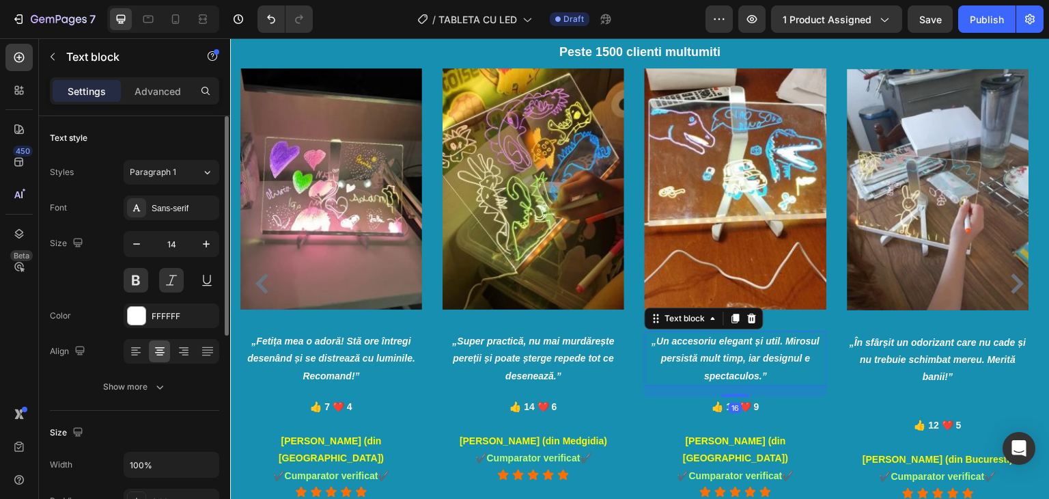
click at [738, 357] on icon "„Un accesoriu elegant și util. Mirosul persistă mult timp, iar designul e spect…" at bounding box center [736, 357] width 168 height 45
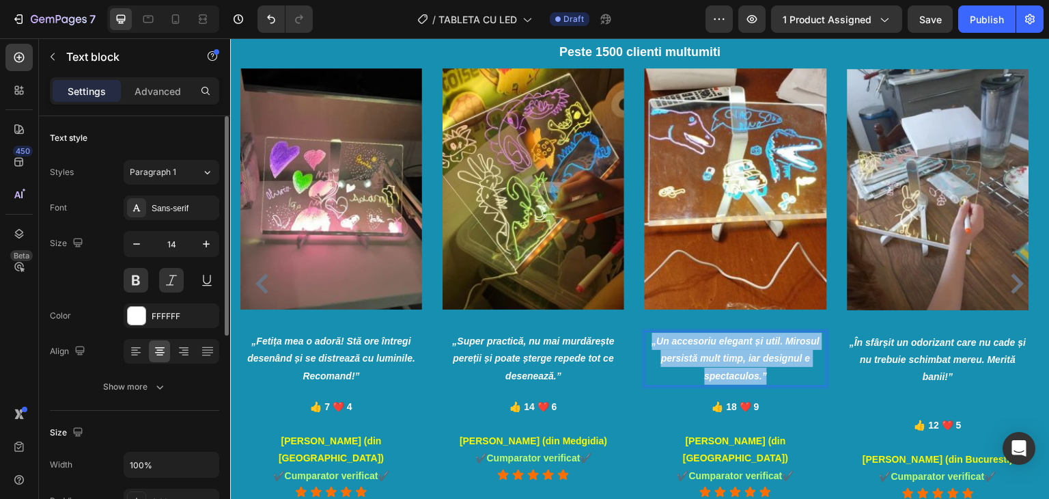
click at [738, 357] on icon "„Un accesoriu elegant și util. Mirosul persistă mult timp, iar designul e spect…" at bounding box center [736, 357] width 168 height 45
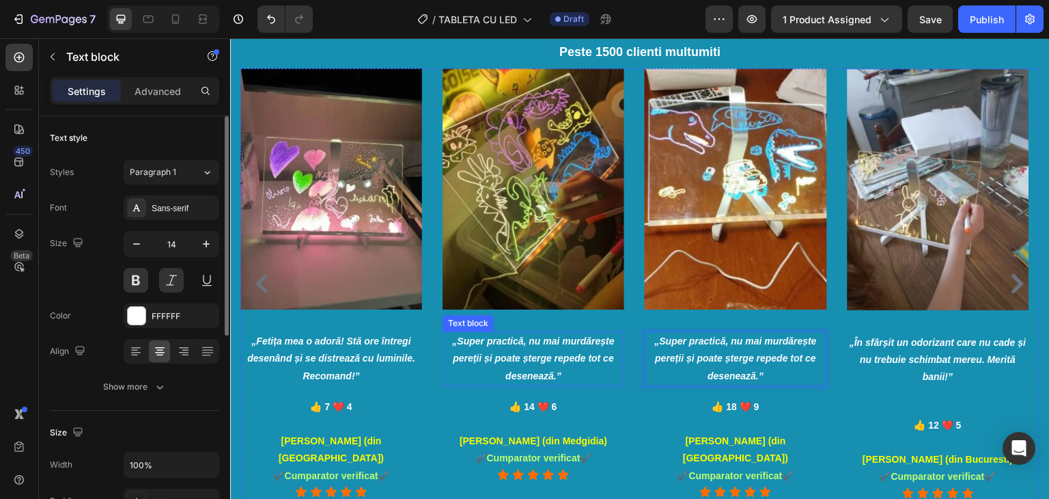
click at [545, 368] on p "„Super practică, nu mai murdărește pereții și poate șterge repede tot ce desene…" at bounding box center [533, 359] width 179 height 52
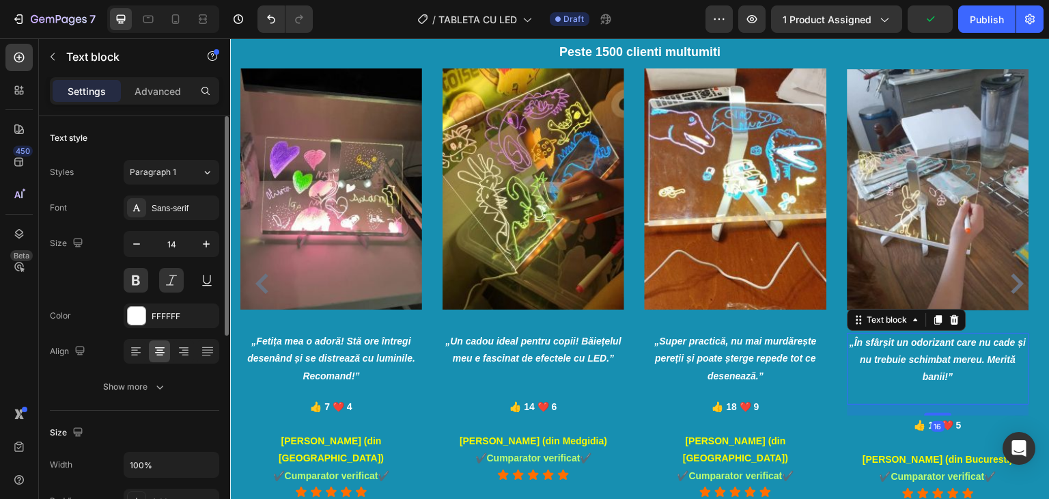
click at [952, 343] on icon "„În sfârșit un odorizant care nu cade și nu trebuie schimbat mereu. Merită bani…" at bounding box center [938, 359] width 176 height 45
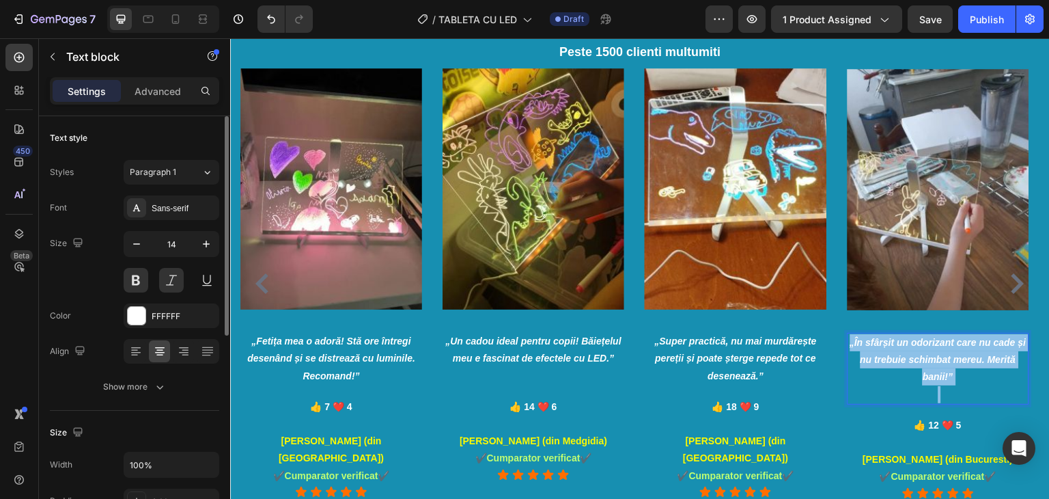
click at [952, 343] on icon "„În sfârșit un odorizant care nu cade și nu trebuie schimbat mereu. Merită bani…" at bounding box center [938, 359] width 176 height 45
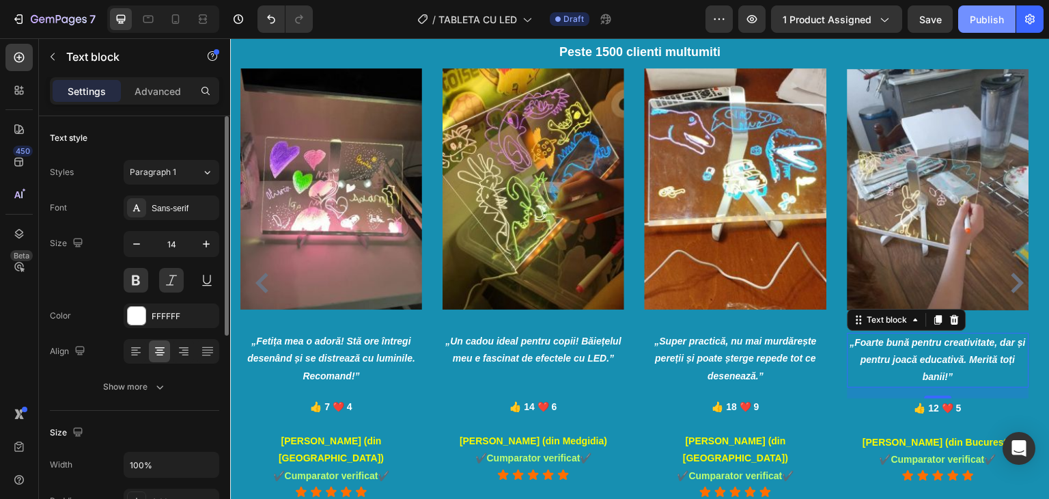
click at [980, 25] on div "Publish" at bounding box center [987, 19] width 34 height 14
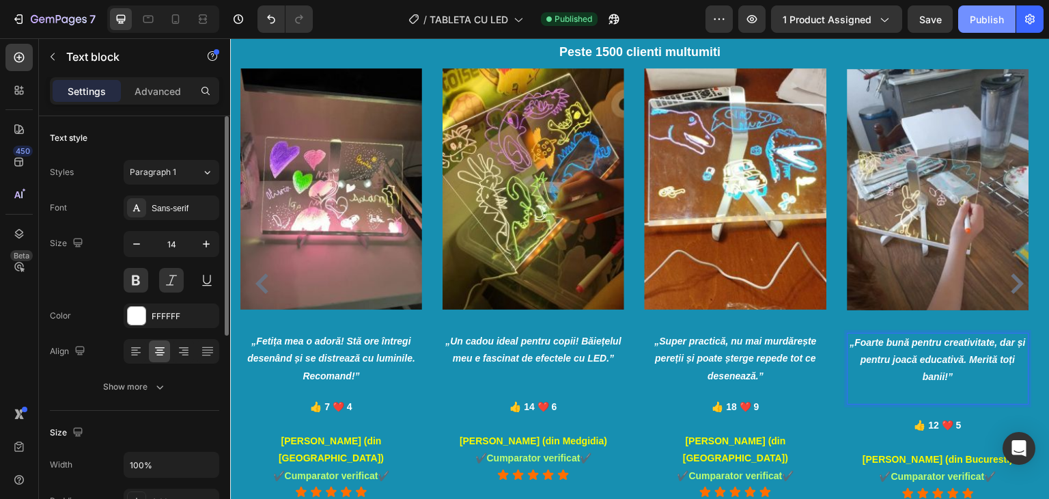
click at [981, 20] on div "Publish" at bounding box center [987, 19] width 34 height 14
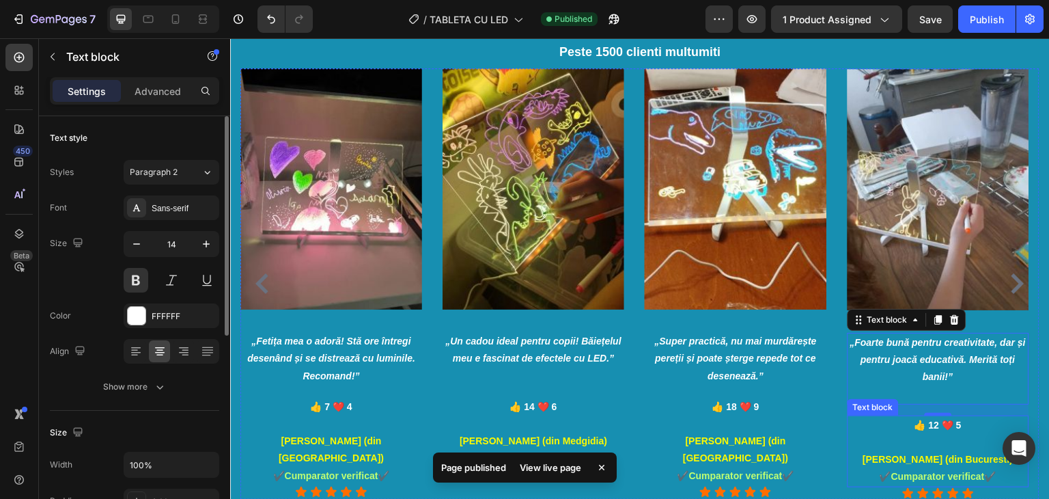
click at [906, 460] on strong "[PERSON_NAME] (din Bucuresti)" at bounding box center [938, 458] width 150 height 11
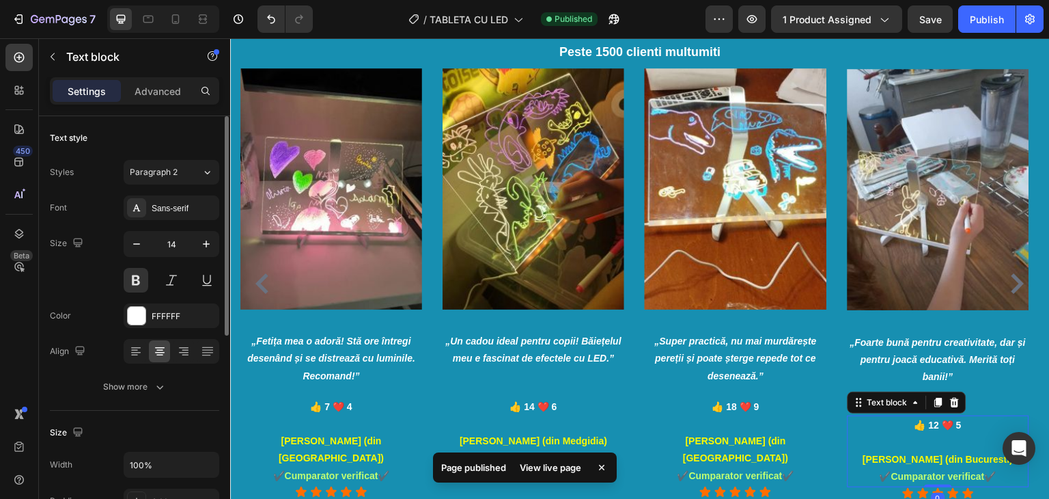
click at [904, 459] on strong "[PERSON_NAME] (din Bucuresti)" at bounding box center [938, 458] width 150 height 11
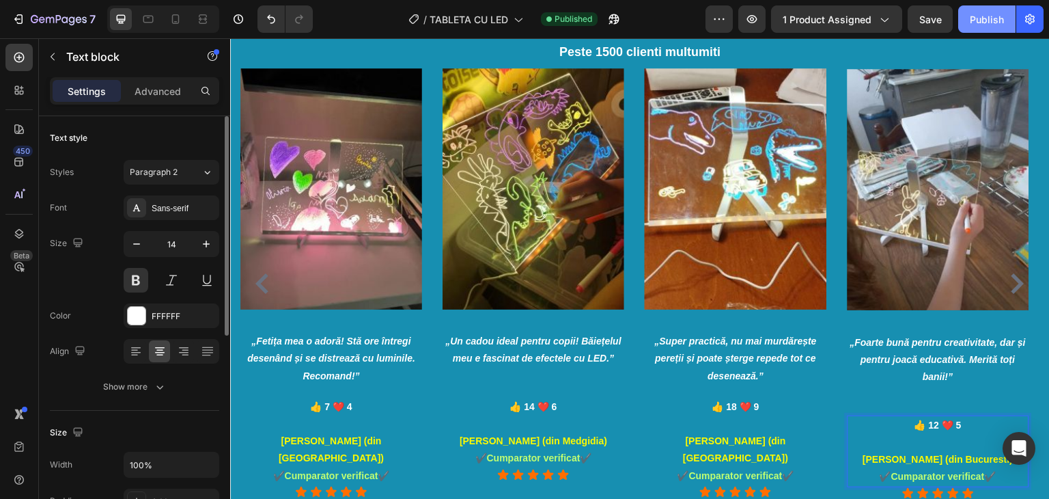
click at [986, 28] on button "Publish" at bounding box center [986, 18] width 57 height 27
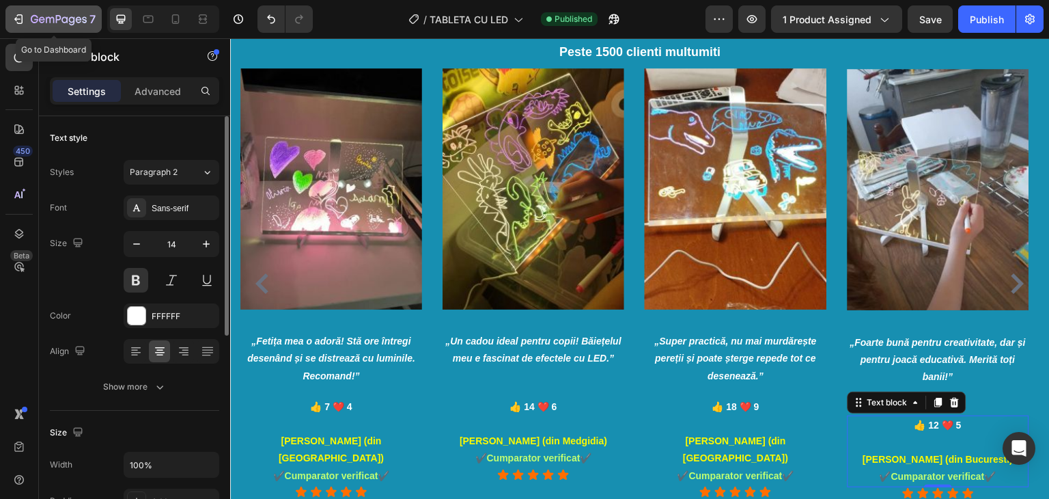
click at [53, 18] on icon "button" at bounding box center [50, 20] width 8 height 6
